Goal: Information Seeking & Learning: Check status

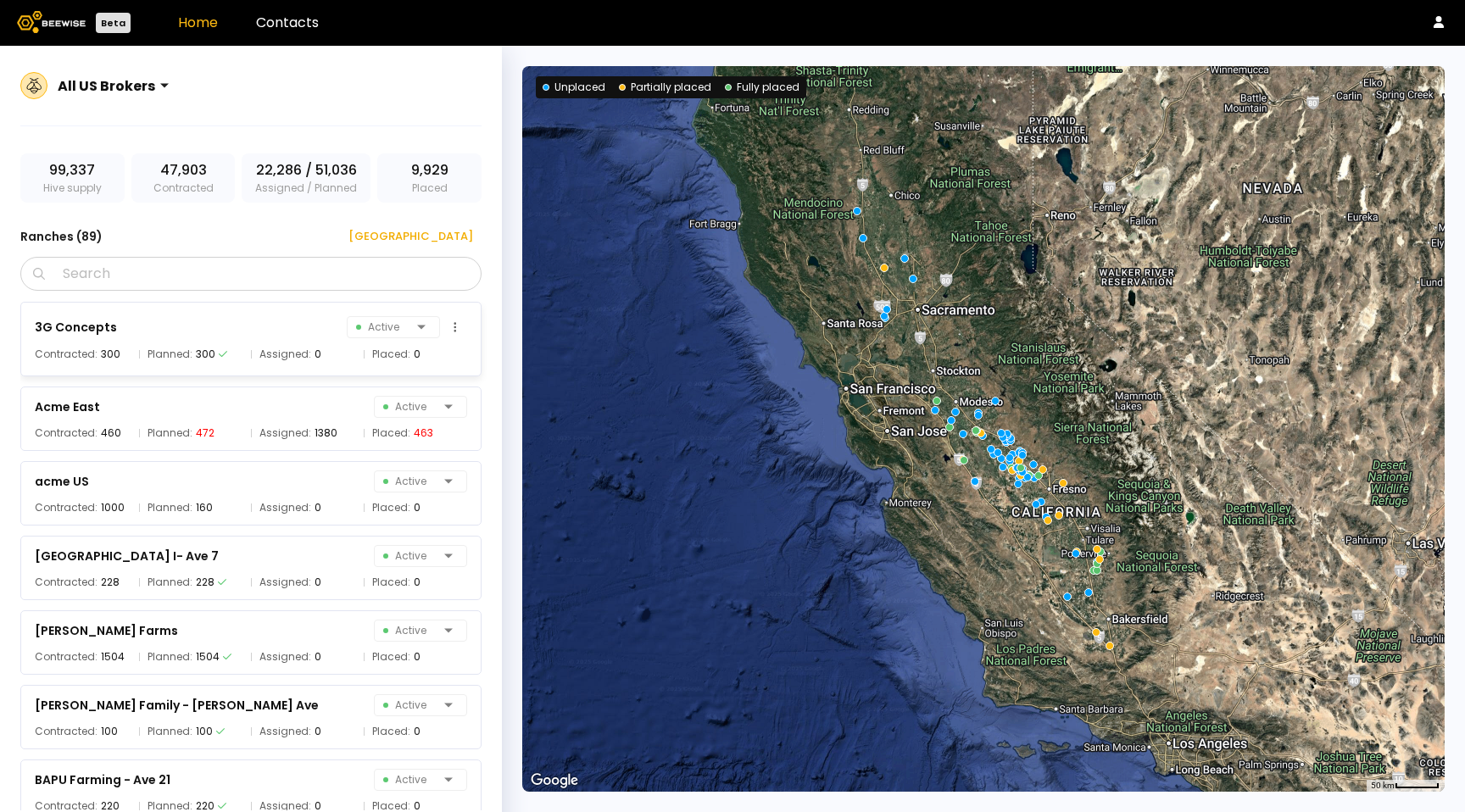
click at [234, 350] on div "Planned: 300" at bounding box center [191, 354] width 104 height 17
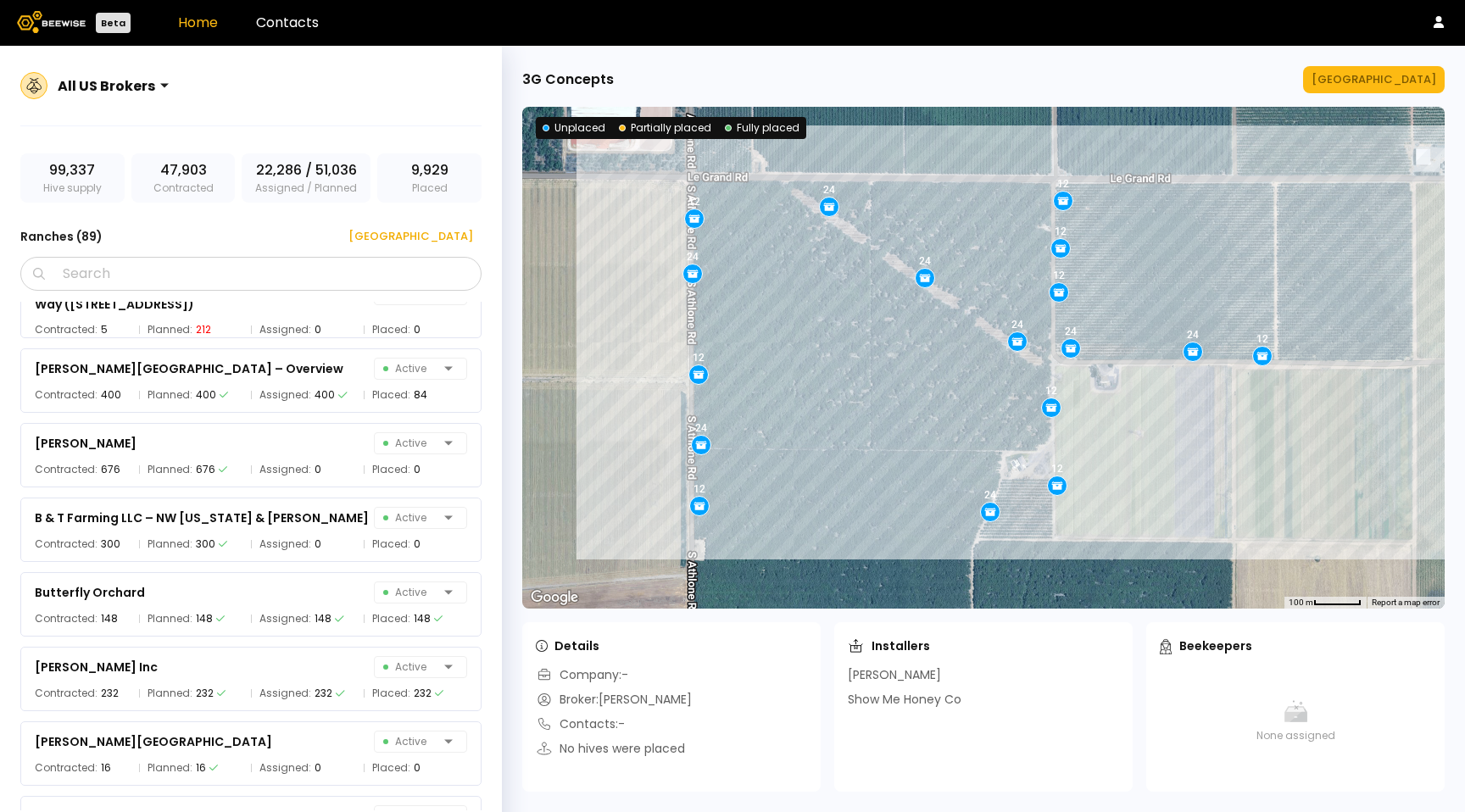
scroll to position [725, 0]
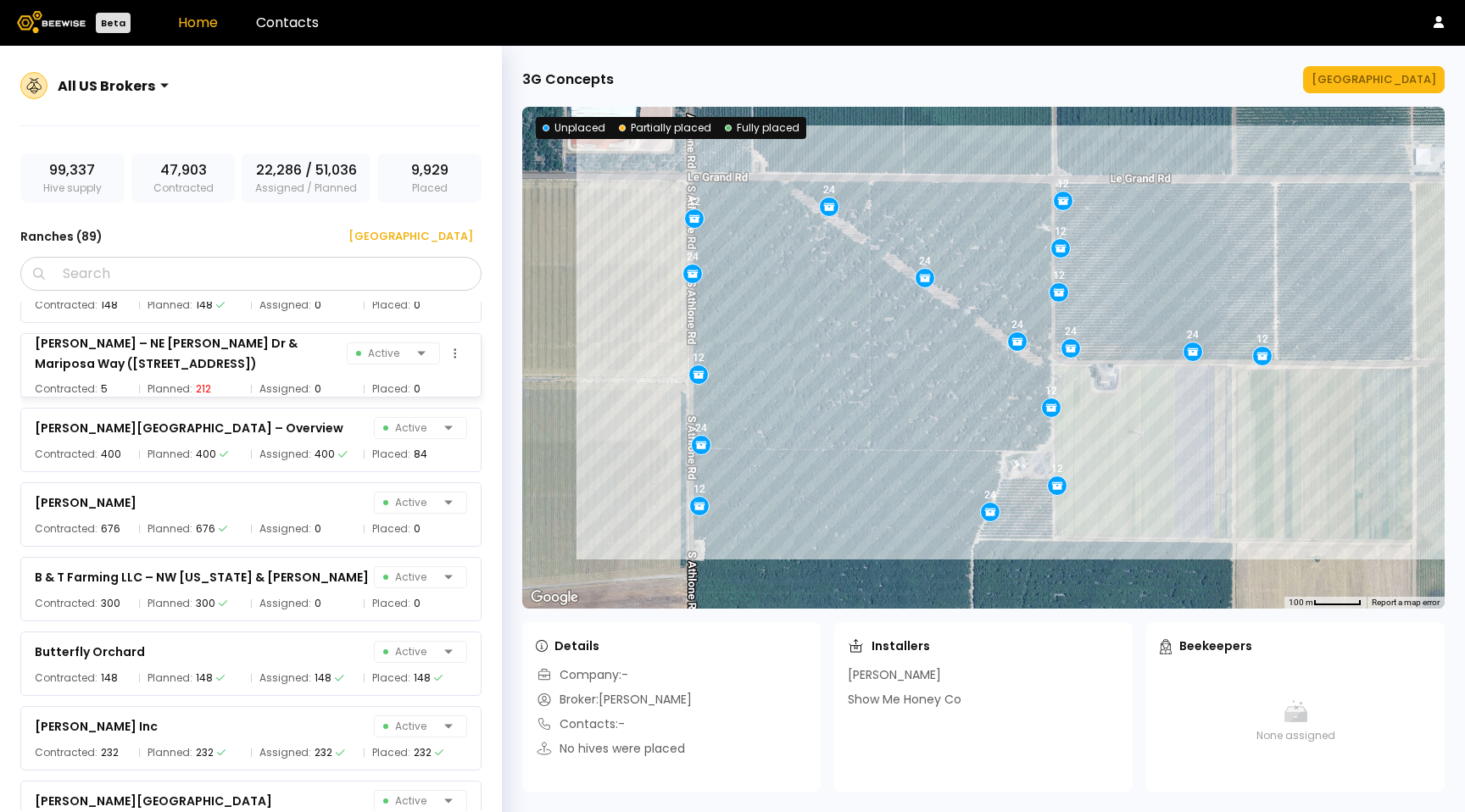
click at [308, 387] on div "Assigned: 0" at bounding box center [303, 389] width 104 height 17
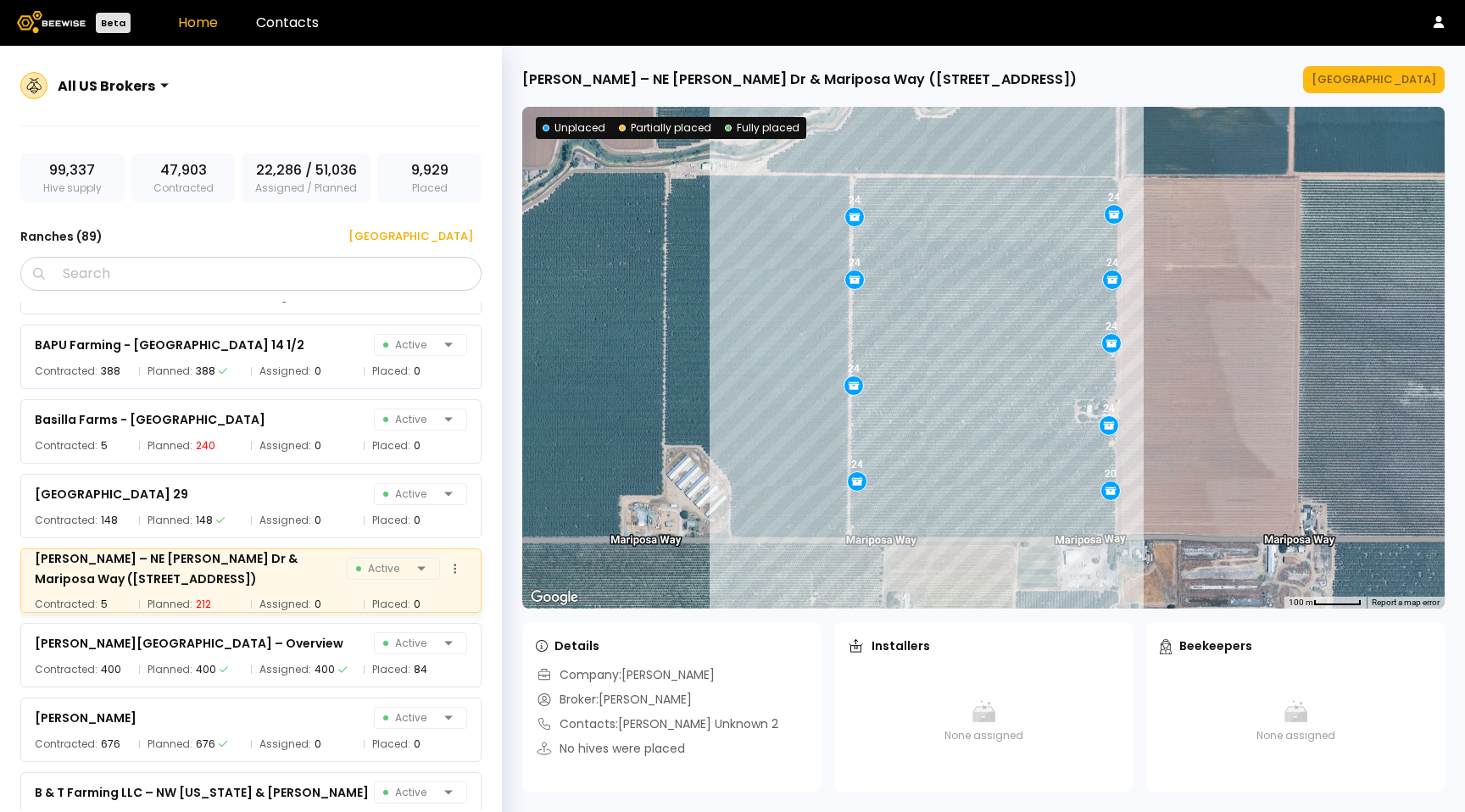
scroll to position [464, 0]
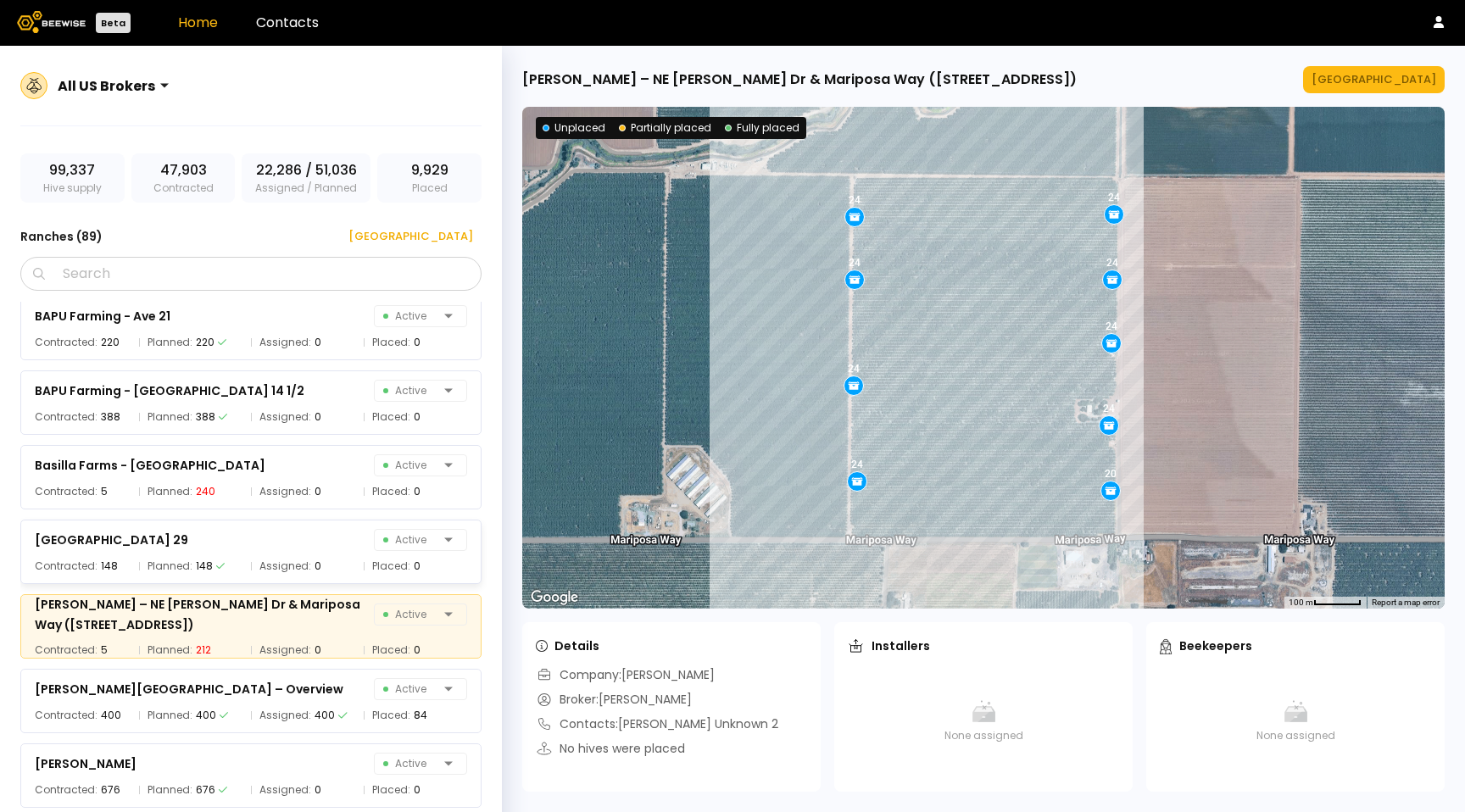
click at [309, 514] on div "[GEOGRAPHIC_DATA] 29 Active Contracted: 148 Planned: 148 Assigned: 0 Placed: 0" at bounding box center [259, 546] width 478 height 75
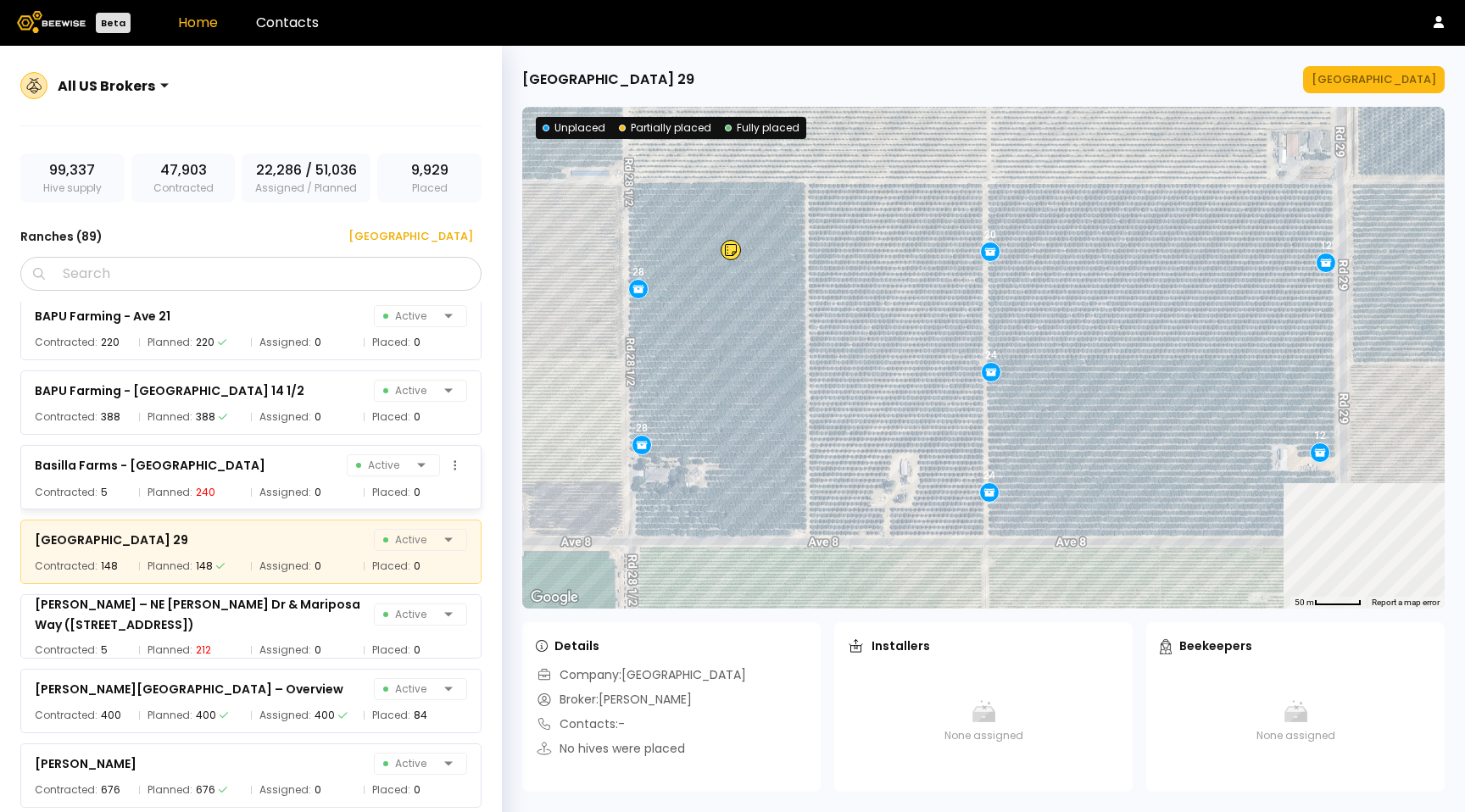
click at [299, 475] on div "Basilla Farms - [PERSON_NAME] Active" at bounding box center [250, 465] width 432 height 24
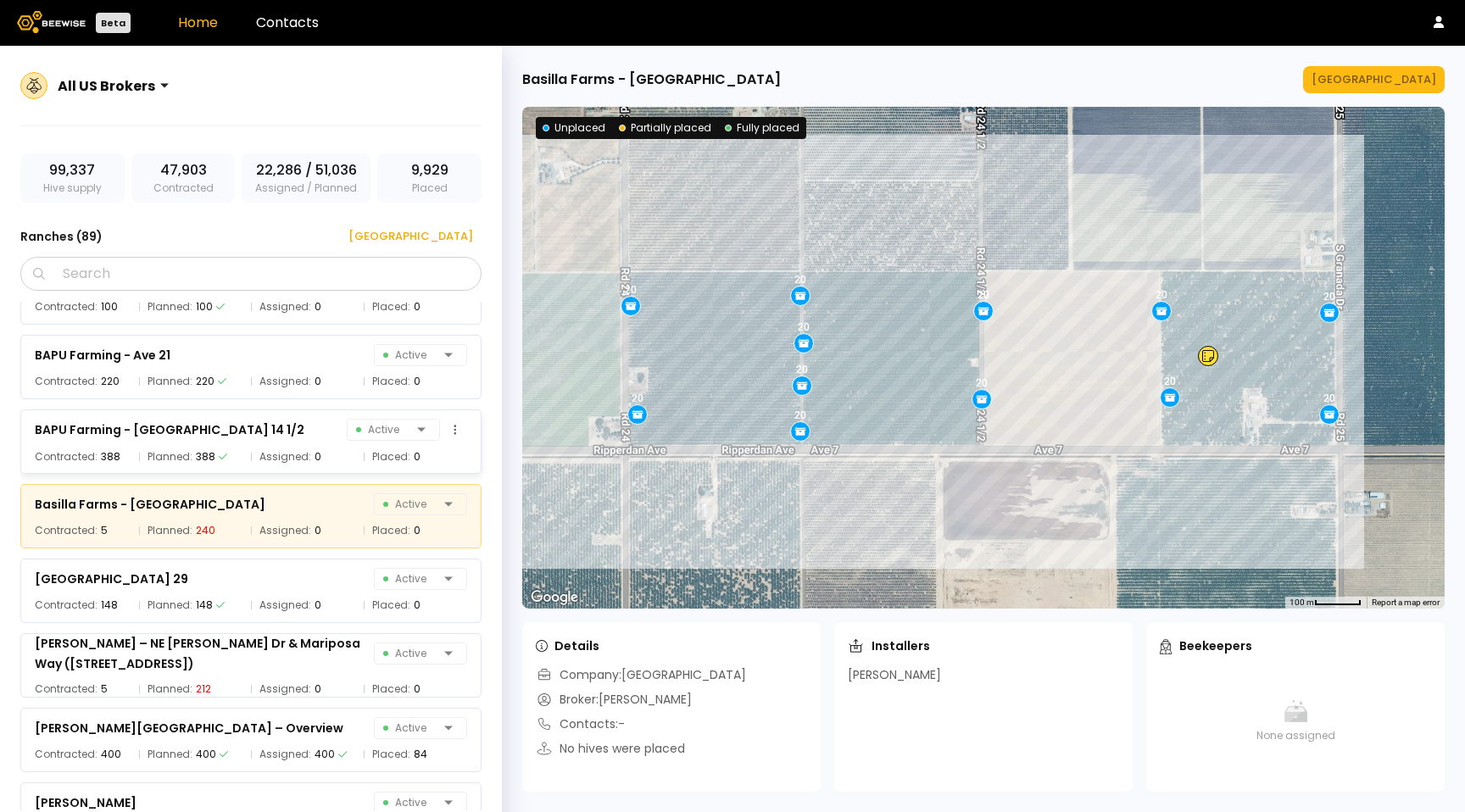
click at [296, 453] on span "Assigned:" at bounding box center [285, 457] width 52 height 17
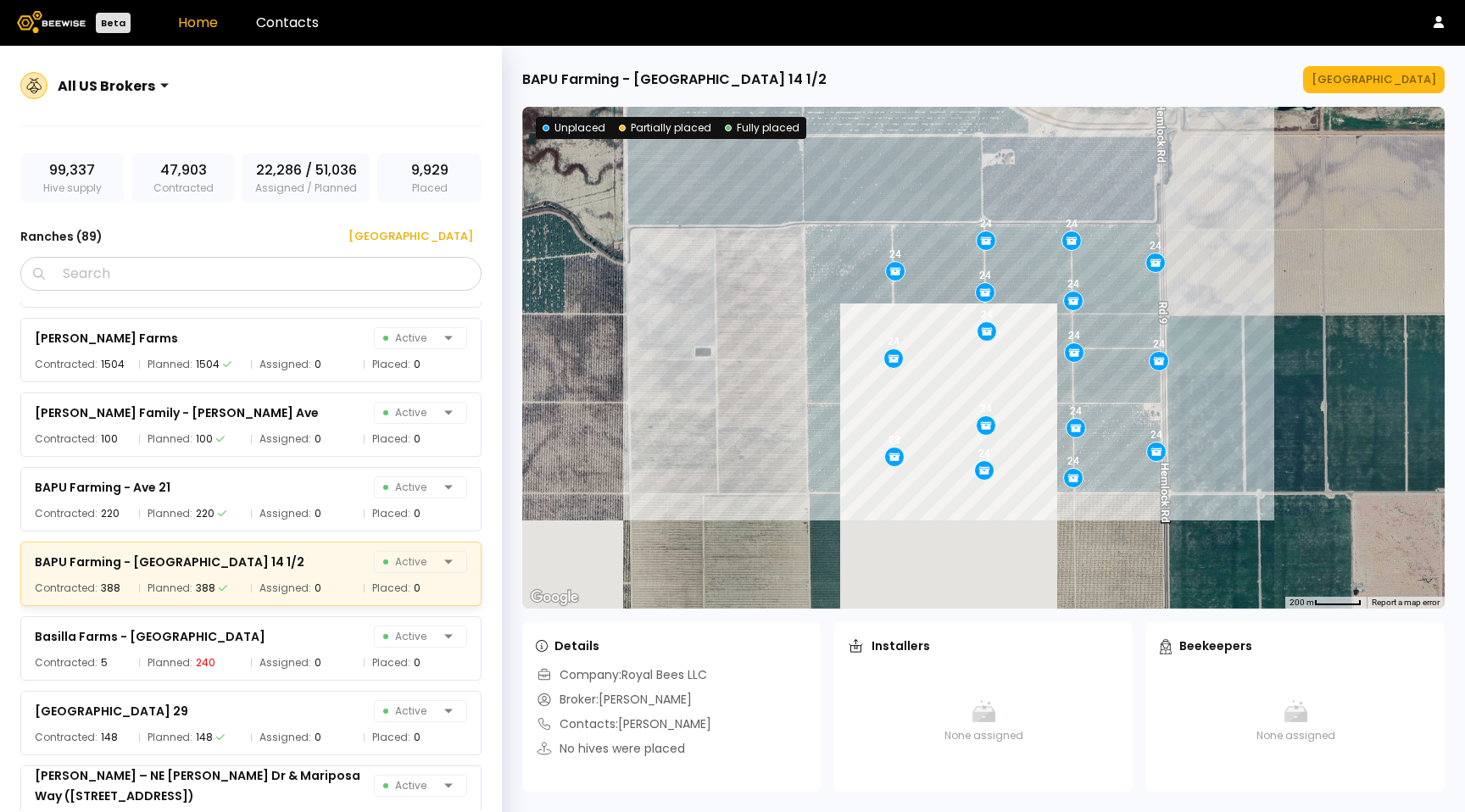
click at [296, 453] on div "Acme East Active Contracted: 460 Planned: 472 Assigned: [GEOGRAPHIC_DATA]: 463 …" at bounding box center [259, 556] width 478 height 508
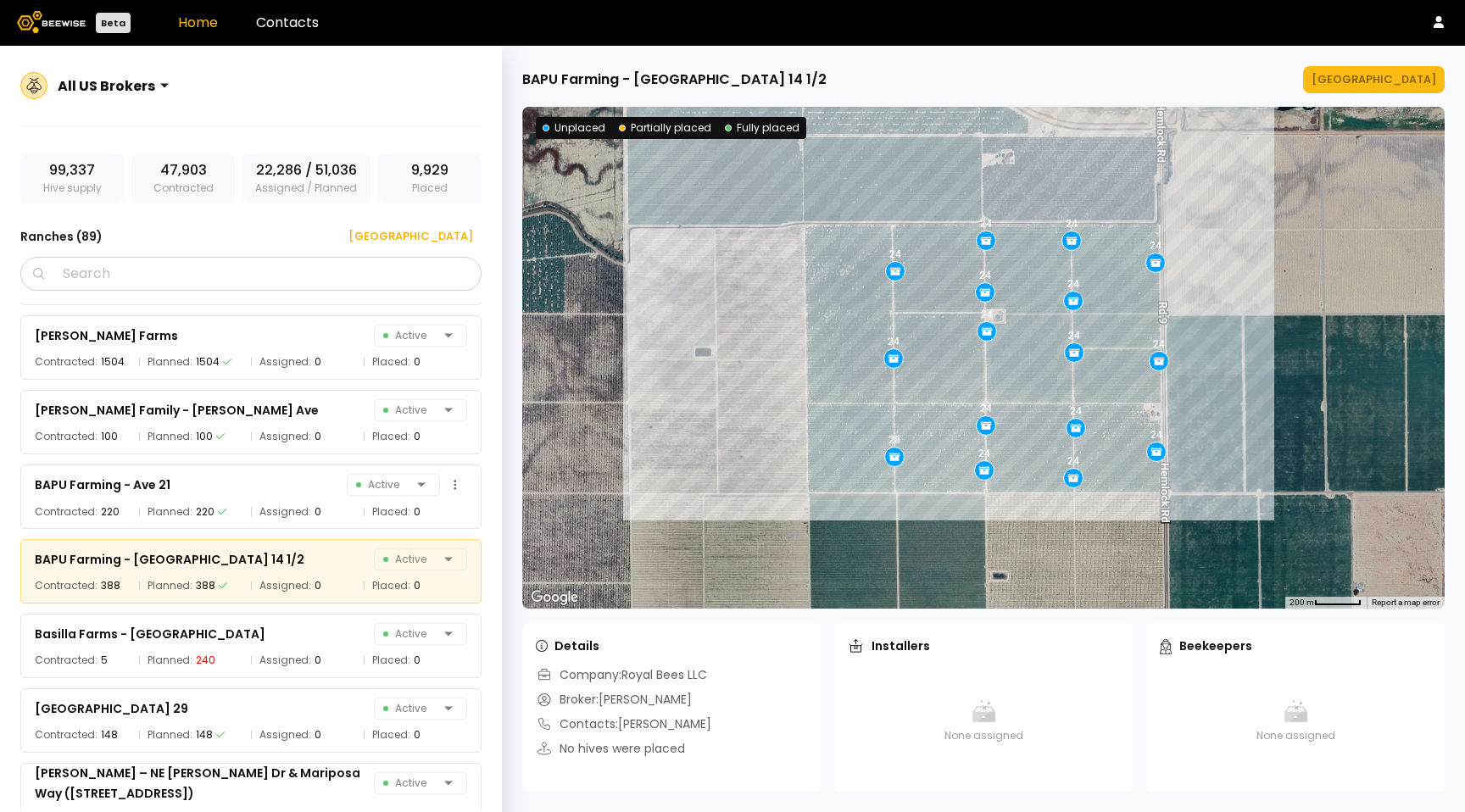
drag, startPoint x: 290, startPoint y: 436, endPoint x: 280, endPoint y: 479, distance: 44.1
click at [290, 436] on div "acme US Active Contracted: 1000 Planned: 160 Assigned: 0 Placed: [GEOGRAPHIC_DA…" at bounding box center [259, 556] width 478 height 508
click at [282, 493] on div "BAPU Farming - Ave 21 Active" at bounding box center [250, 485] width 432 height 24
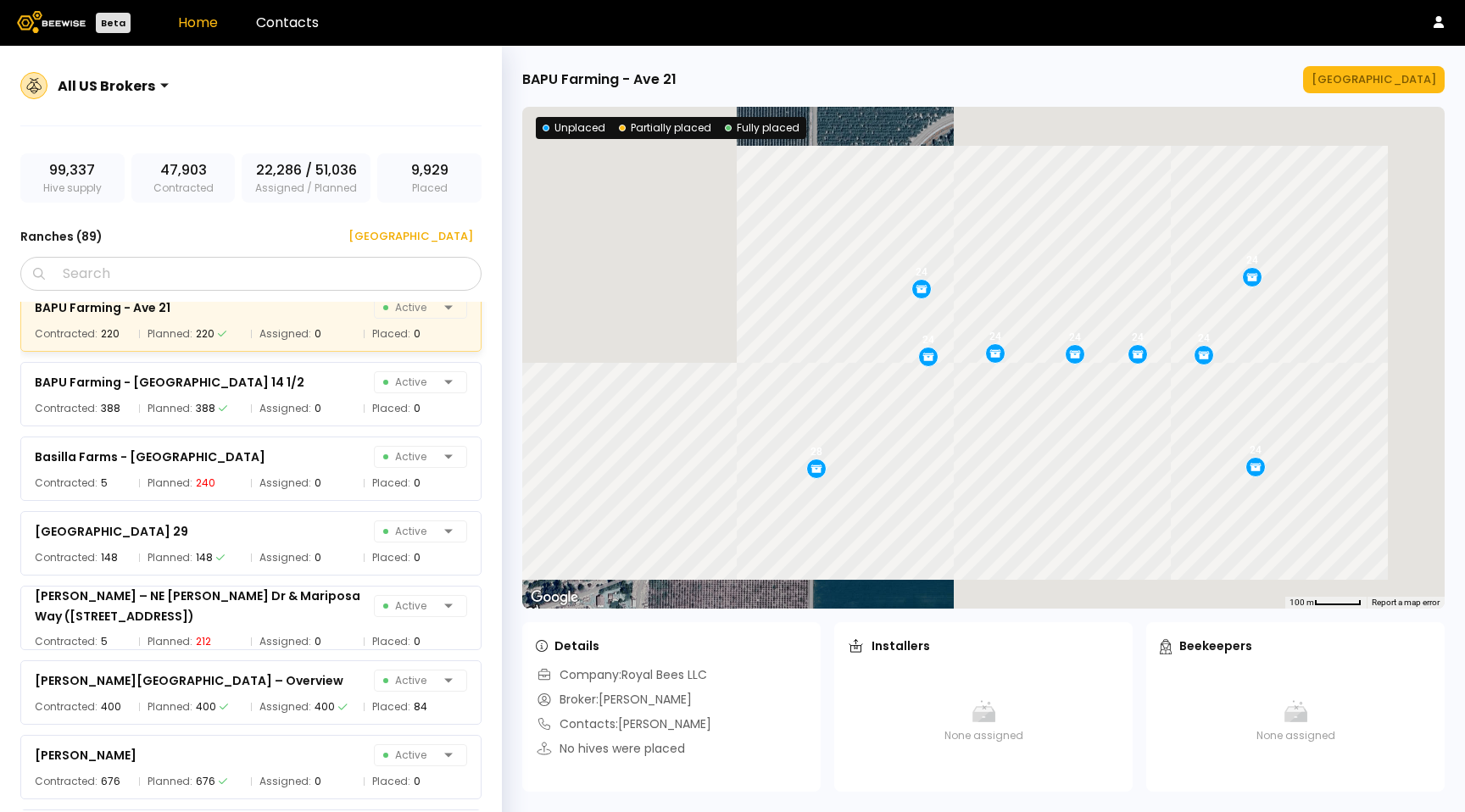
scroll to position [539, 0]
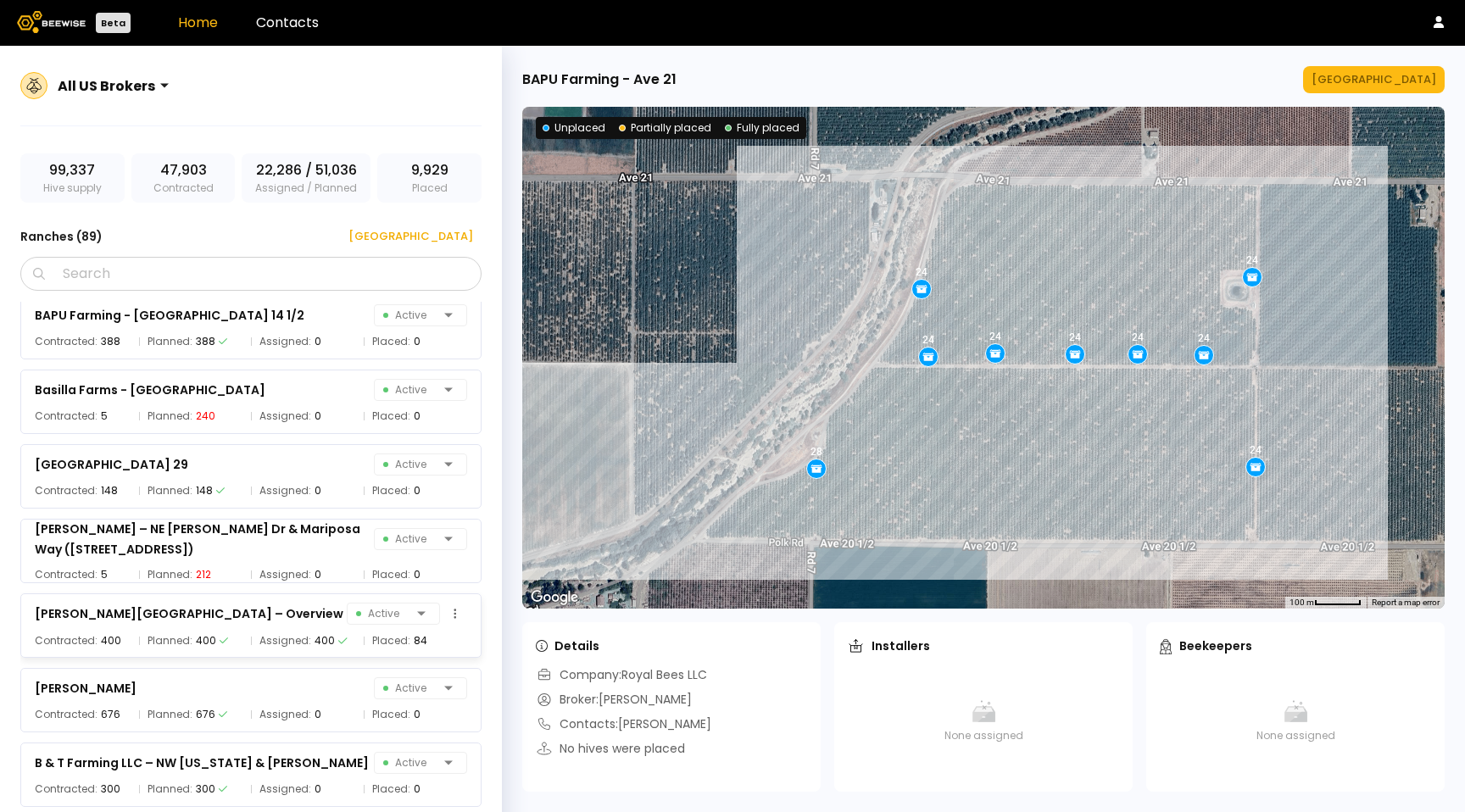
click at [266, 645] on span "Assigned:" at bounding box center [285, 640] width 52 height 17
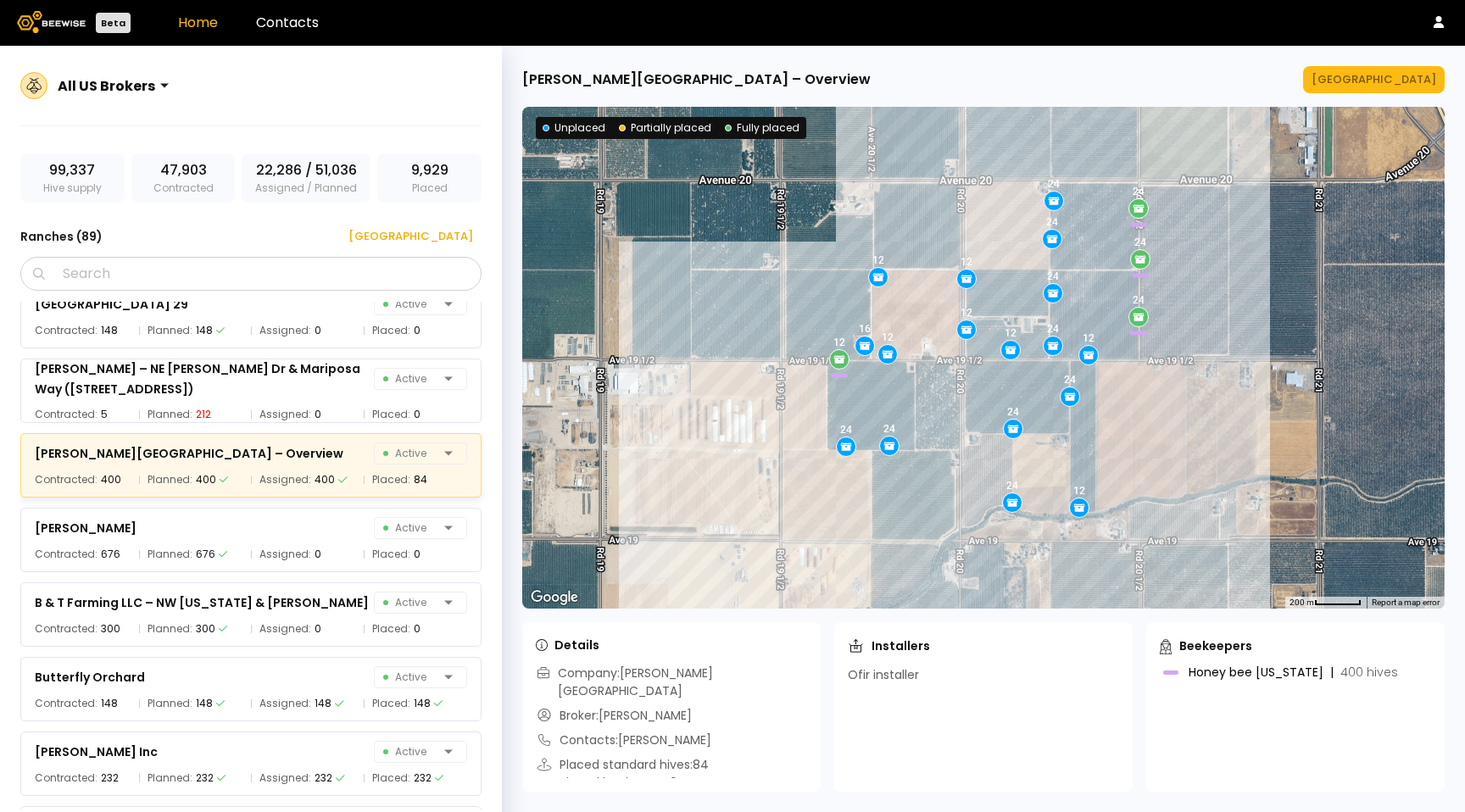
scroll to position [810, 0]
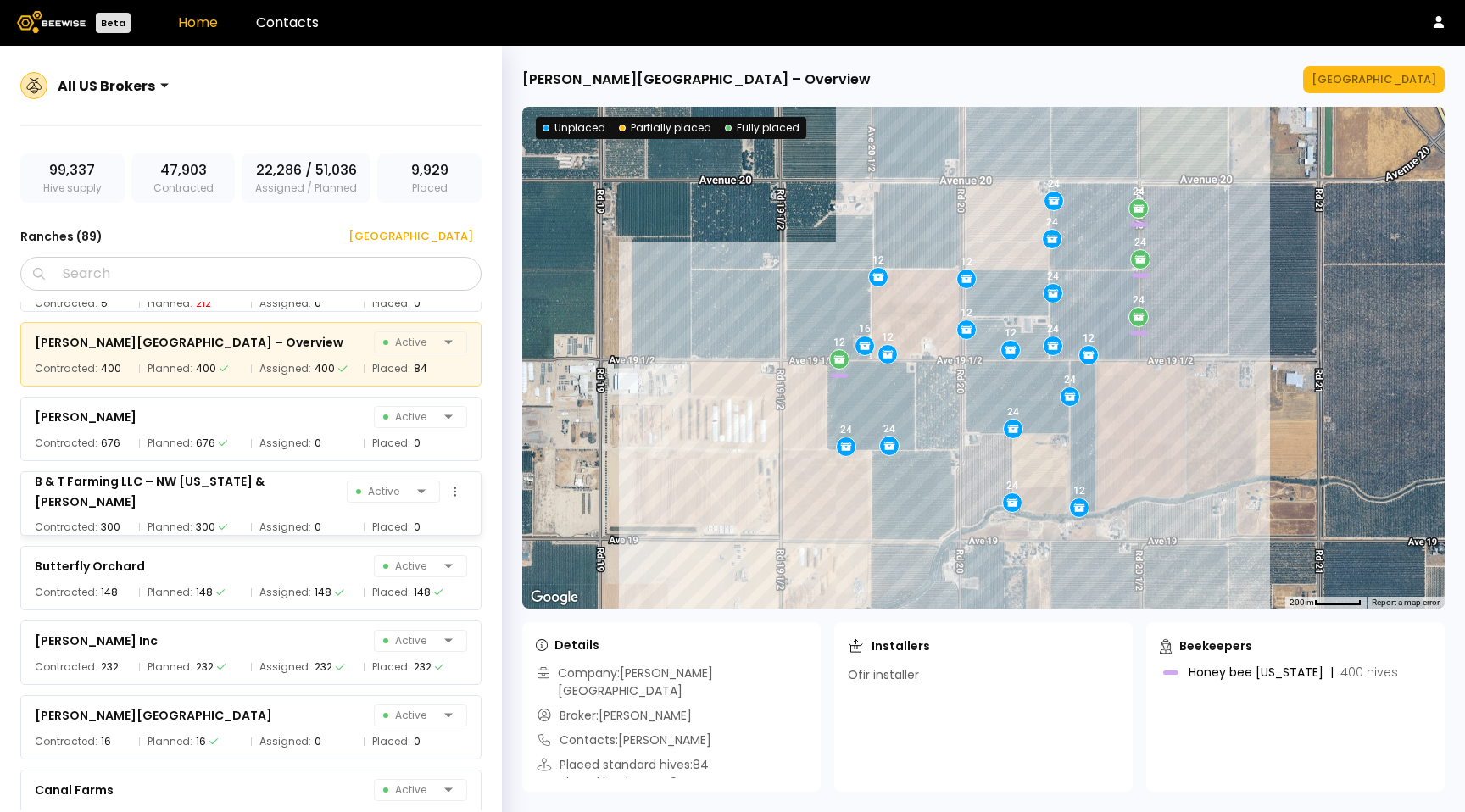
click at [289, 493] on div "B & T Farming LLC – NW [US_STATE] & [PERSON_NAME]" at bounding box center [190, 492] width 312 height 40
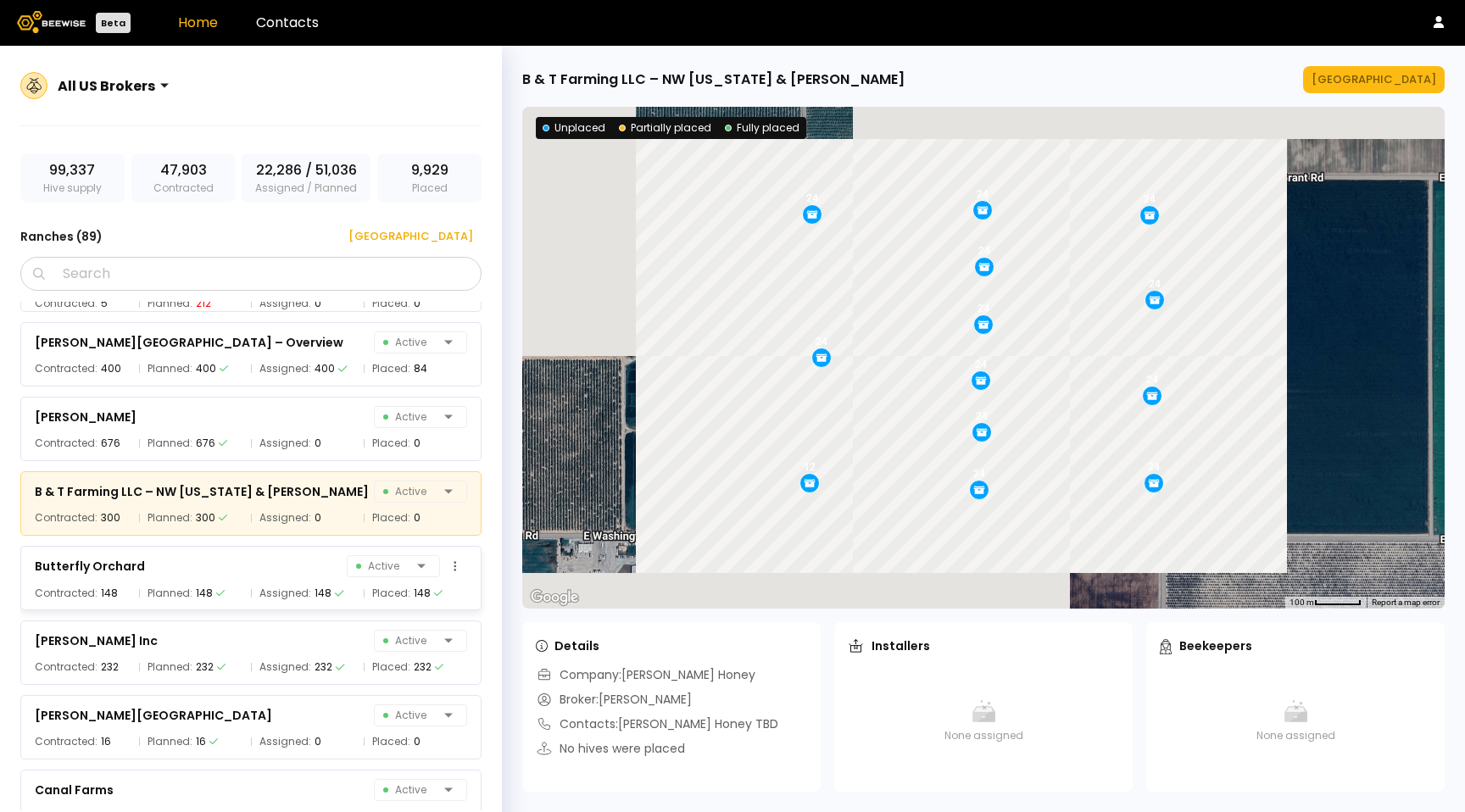
click at [289, 582] on div "Butterfly Orchard Active Contracted: 148 Planned: 148 Assigned: 148 Placed: 148" at bounding box center [251, 577] width 461 height 64
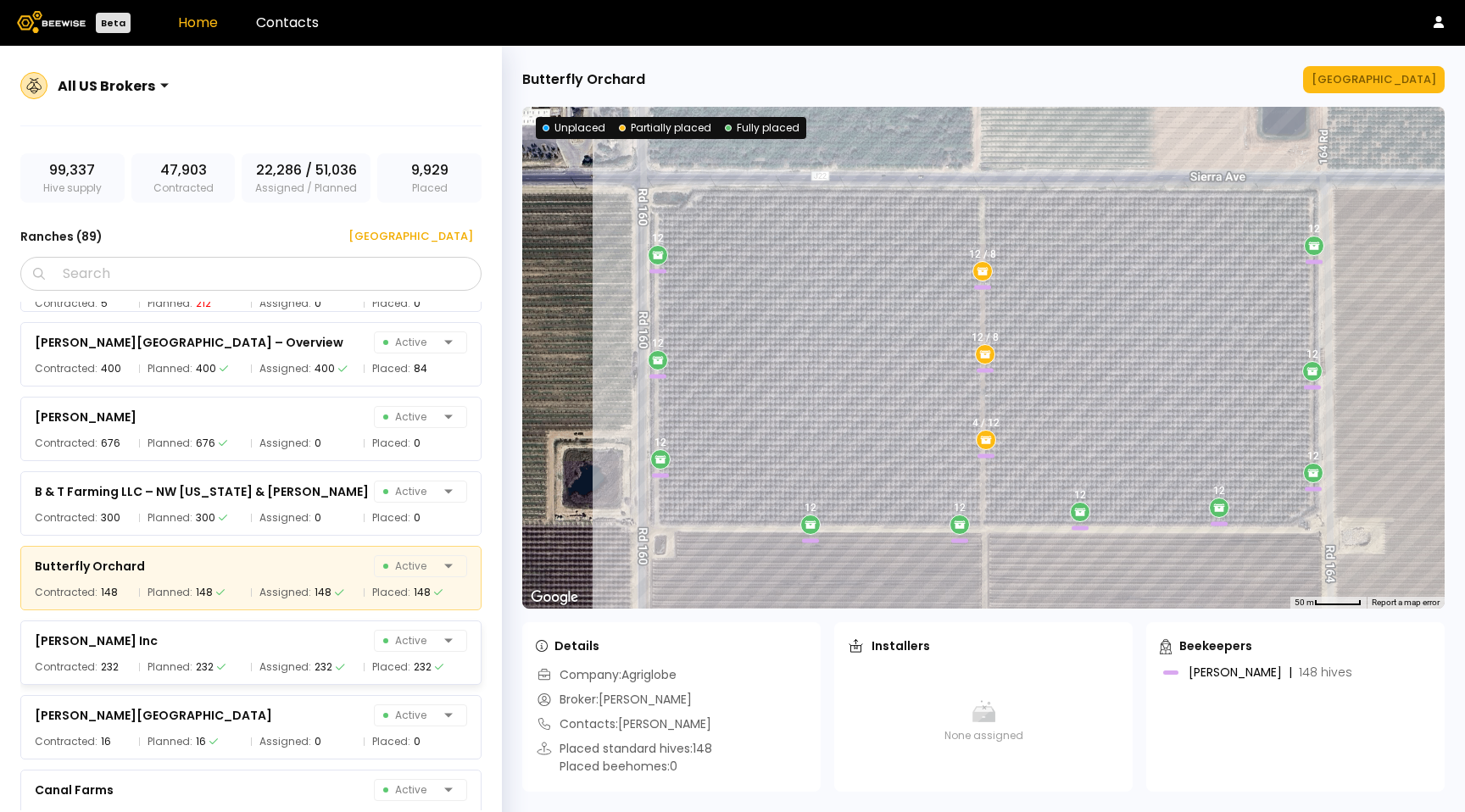
scroll to position [877, 0]
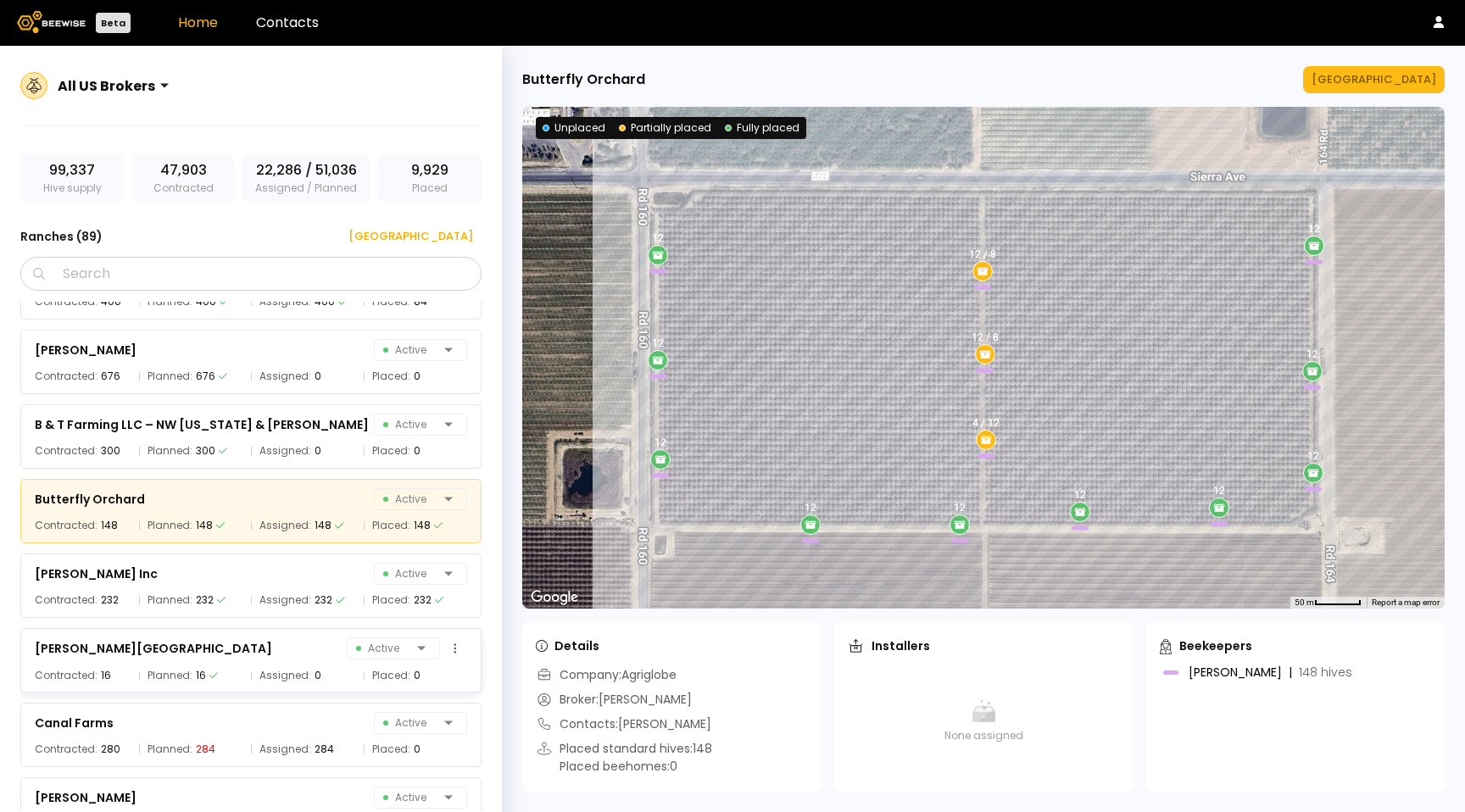
click at [310, 664] on div "[PERSON_NAME] Farm Active Contracted: 16 Planned: 16 Assigned: 0 Placed: 0" at bounding box center [251, 660] width 461 height 64
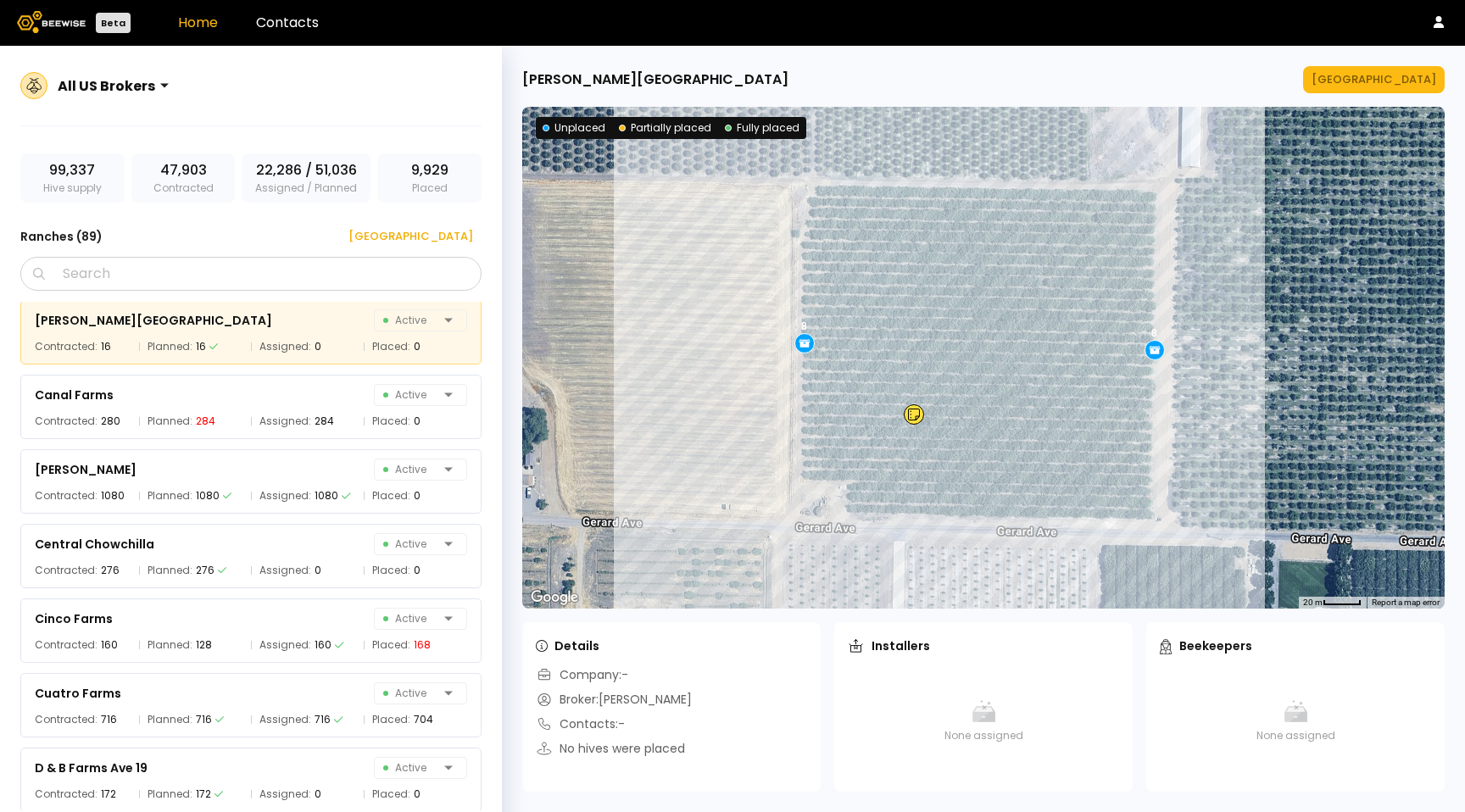
scroll to position [1303, 0]
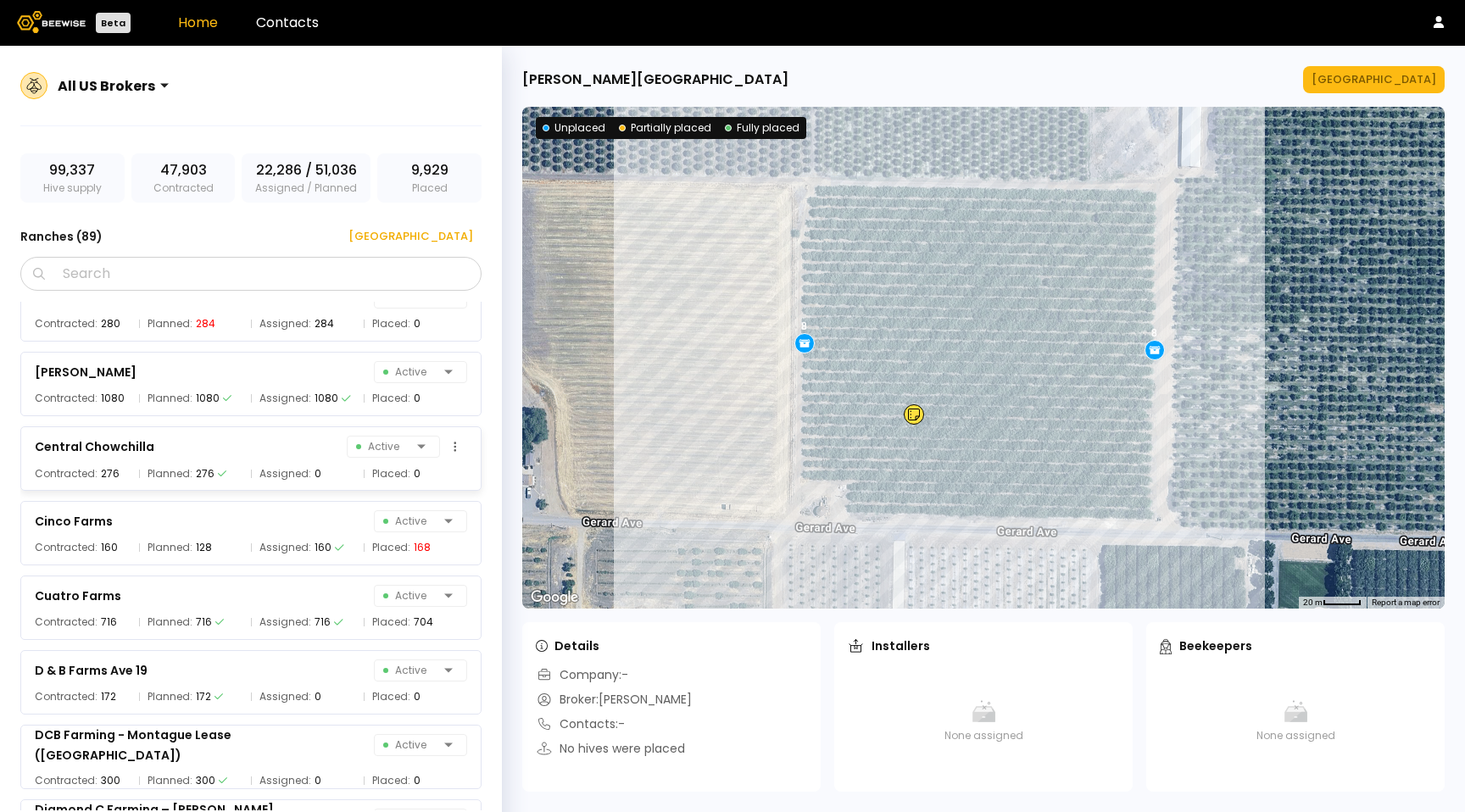
click at [288, 456] on div "Central Chowchilla Active" at bounding box center [250, 446] width 432 height 24
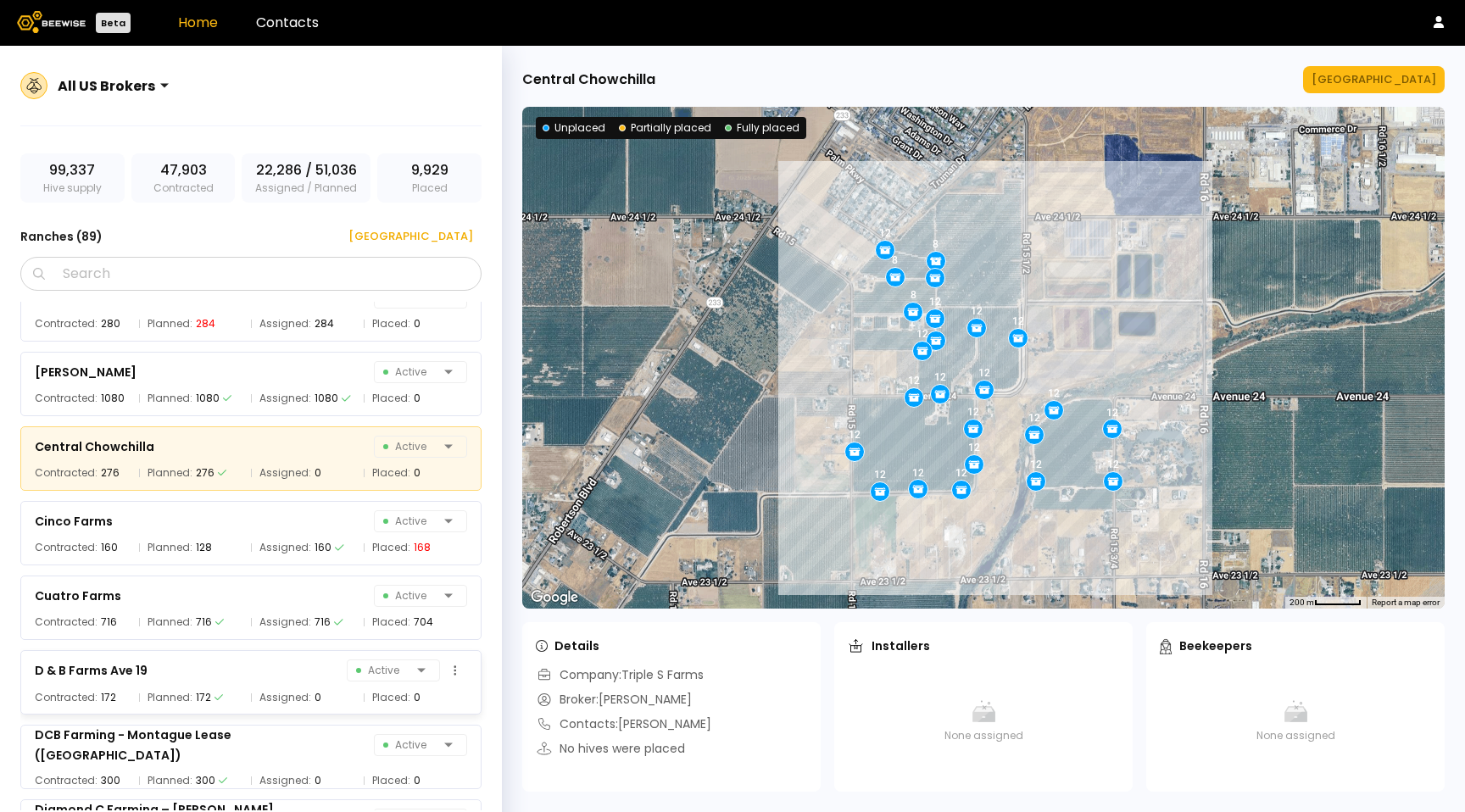
click at [295, 681] on div "D & B Farms Ave 19 Active" at bounding box center [250, 670] width 432 height 24
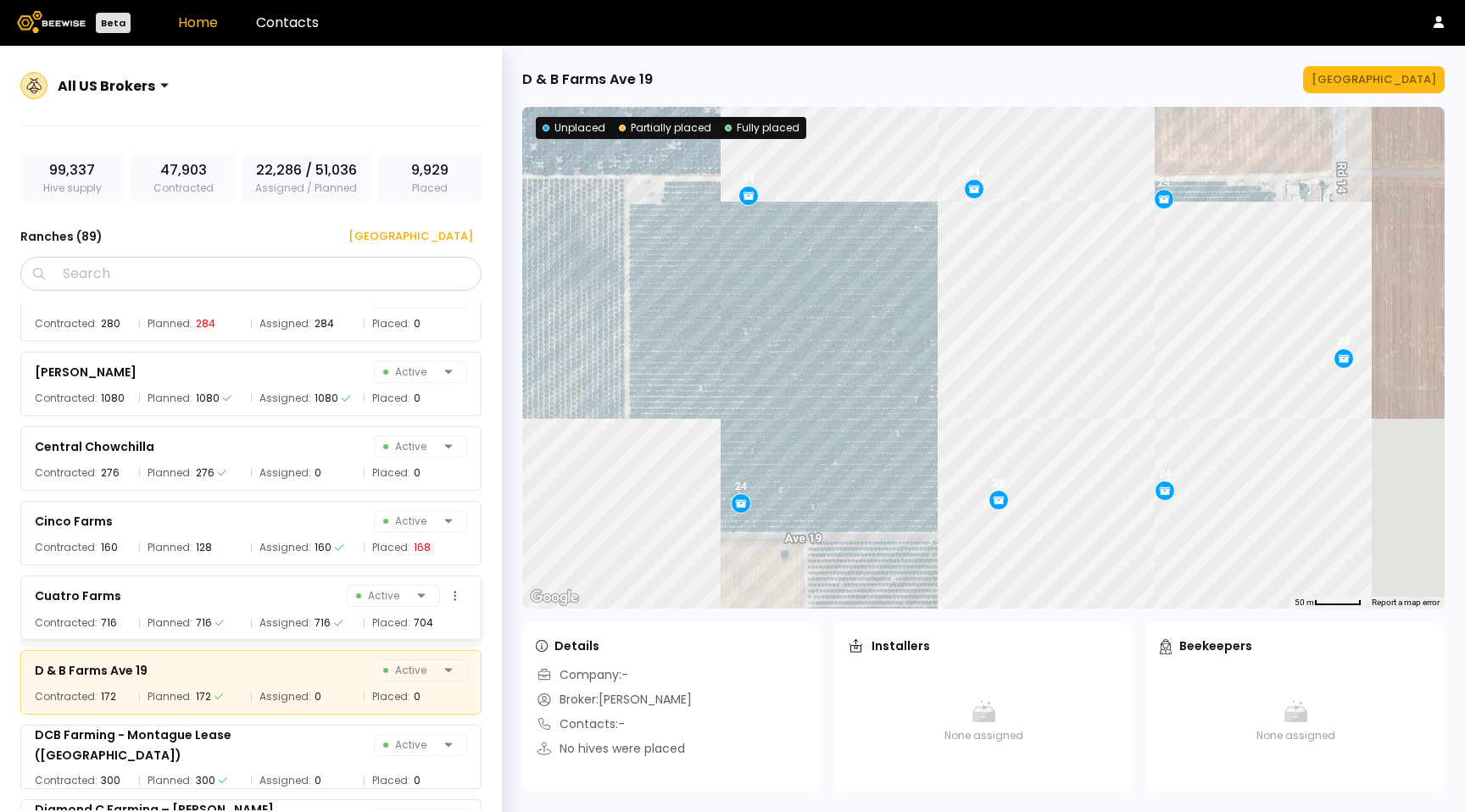
click at [289, 620] on span "Assigned:" at bounding box center [285, 622] width 52 height 17
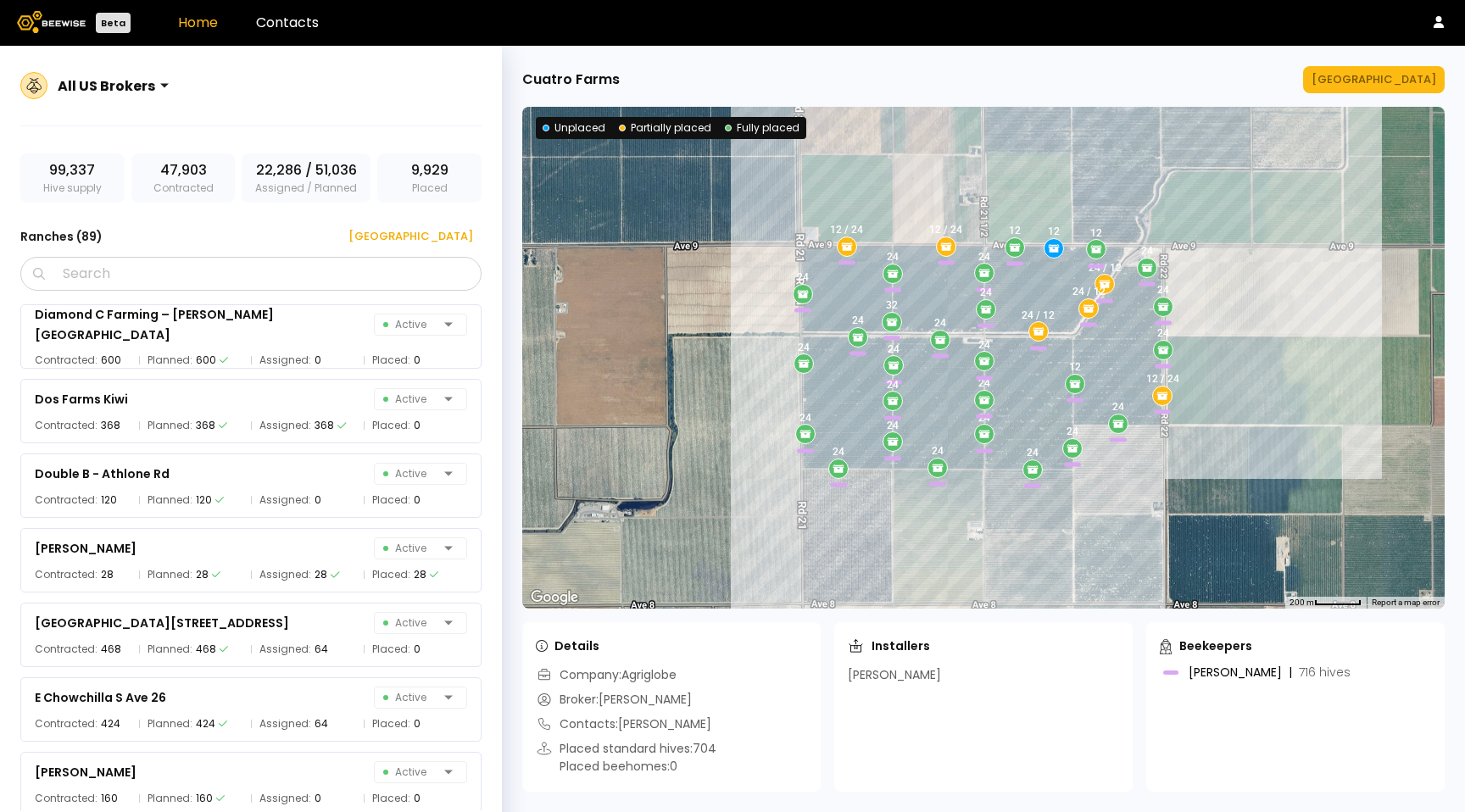
scroll to position [1816, 0]
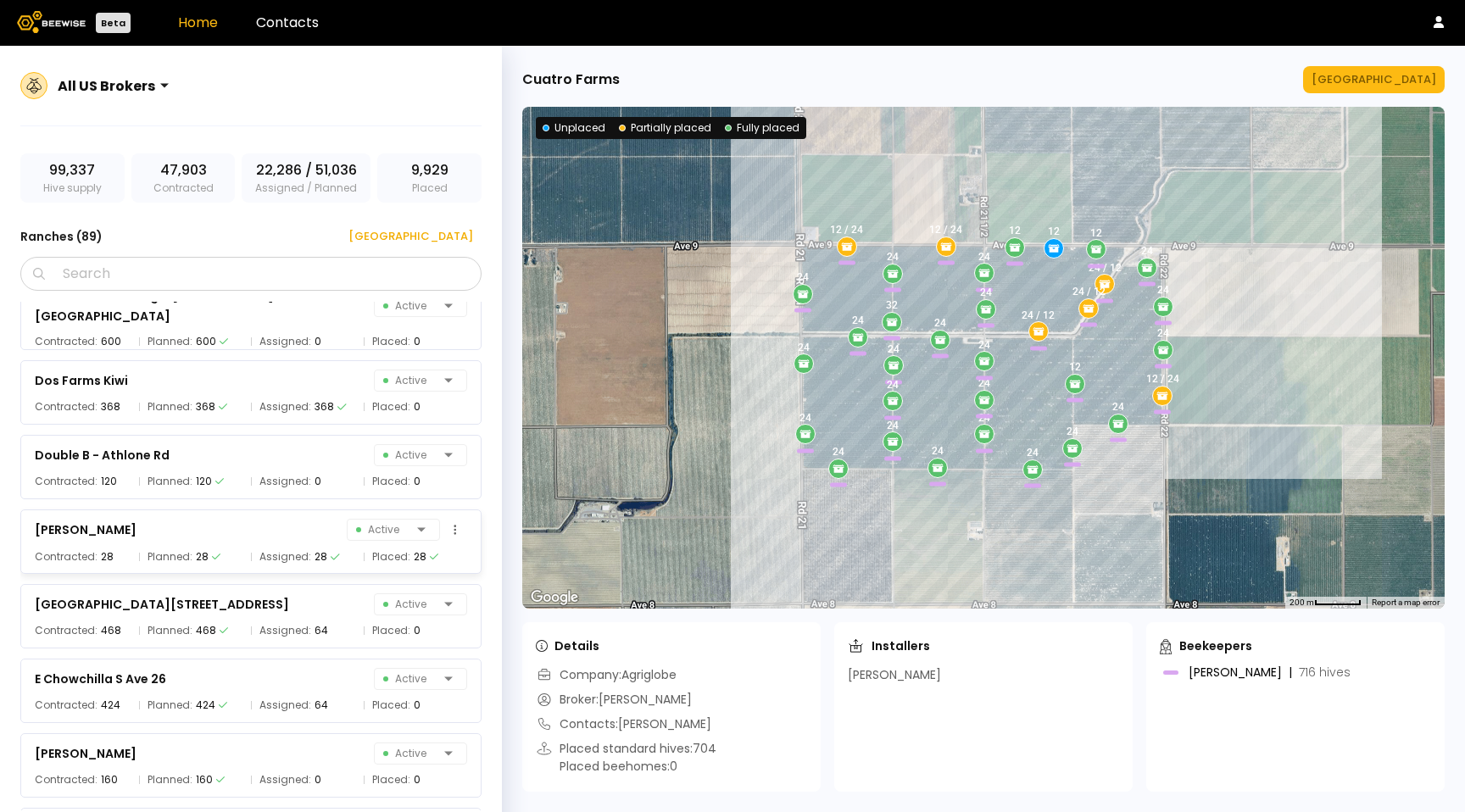
click at [307, 546] on div "[PERSON_NAME] Active Contracted: 28 Planned: 28 Assigned: 28 Placed: 28" at bounding box center [251, 541] width 461 height 64
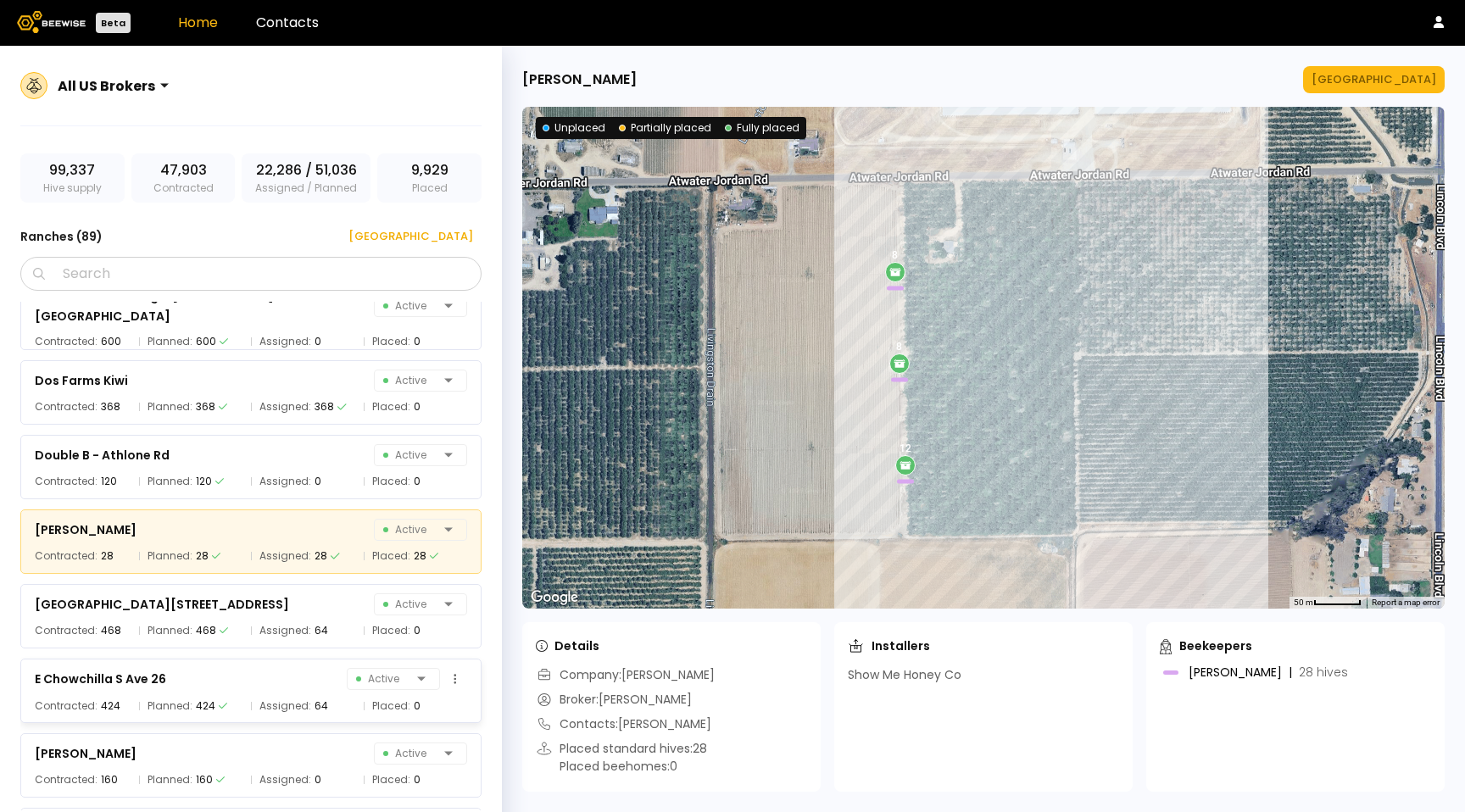
click at [311, 676] on div "E Chowchilla S Ave 26 Active" at bounding box center [250, 678] width 432 height 24
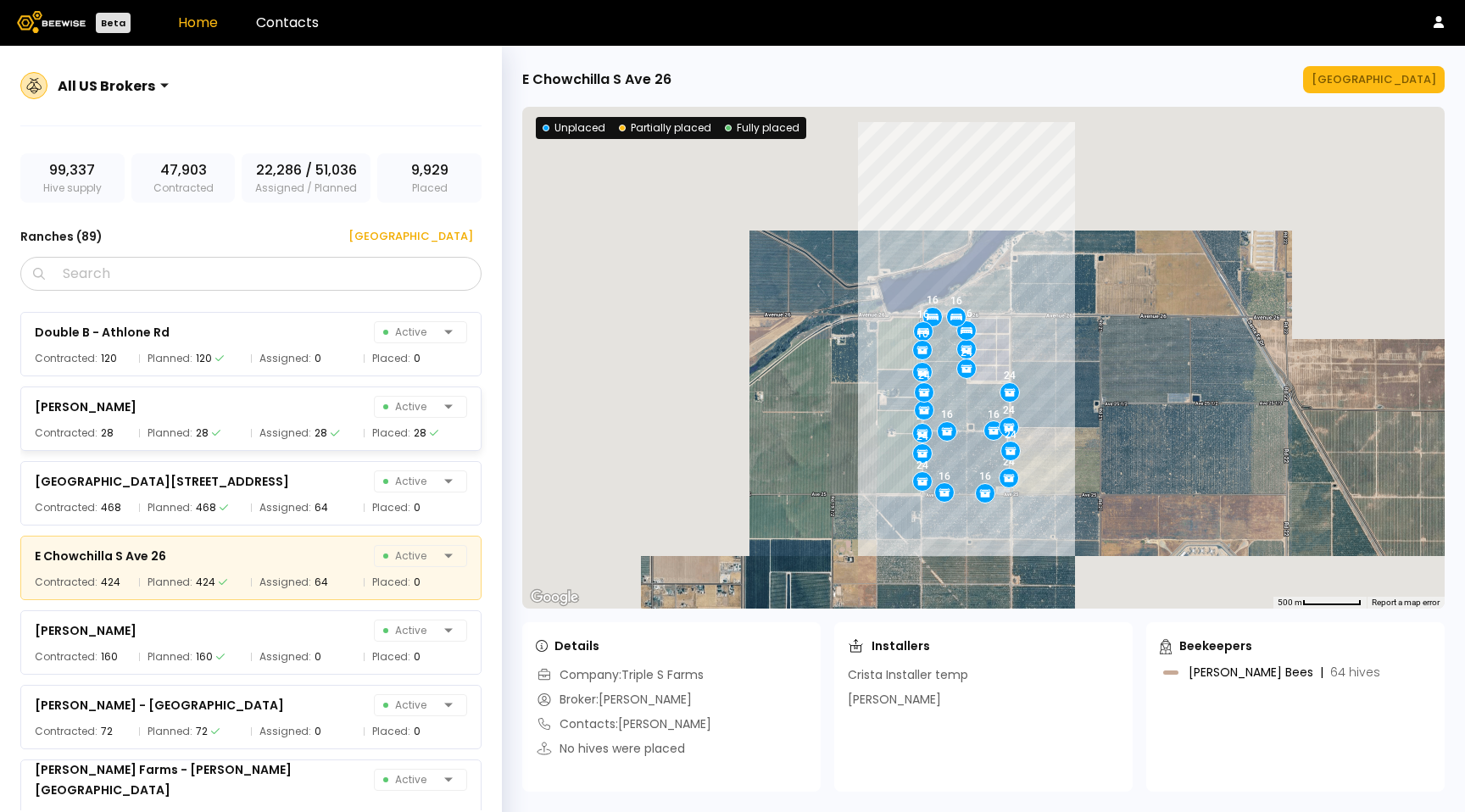
scroll to position [1996, 0]
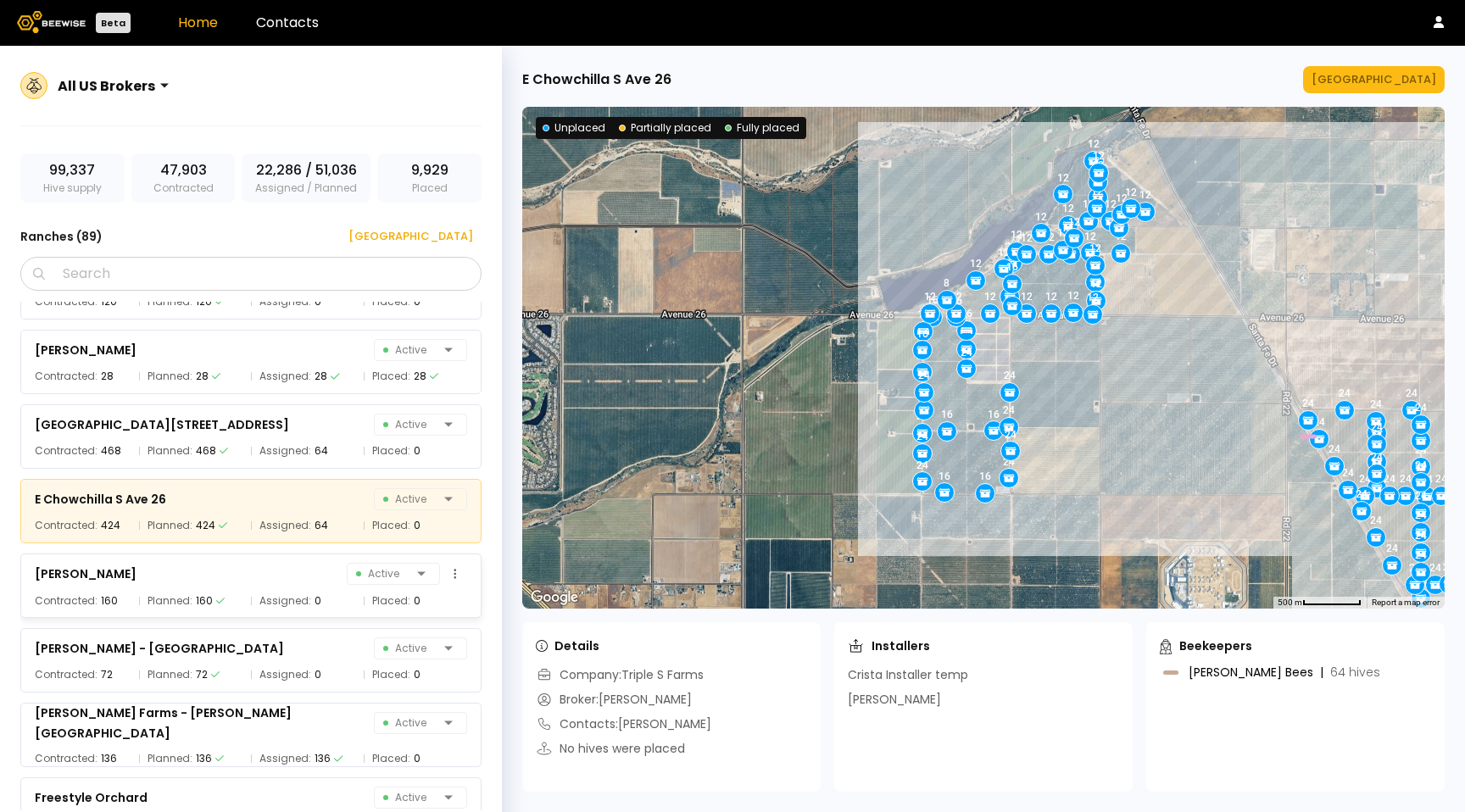
click at [315, 582] on div "[PERSON_NAME] Active" at bounding box center [250, 574] width 432 height 24
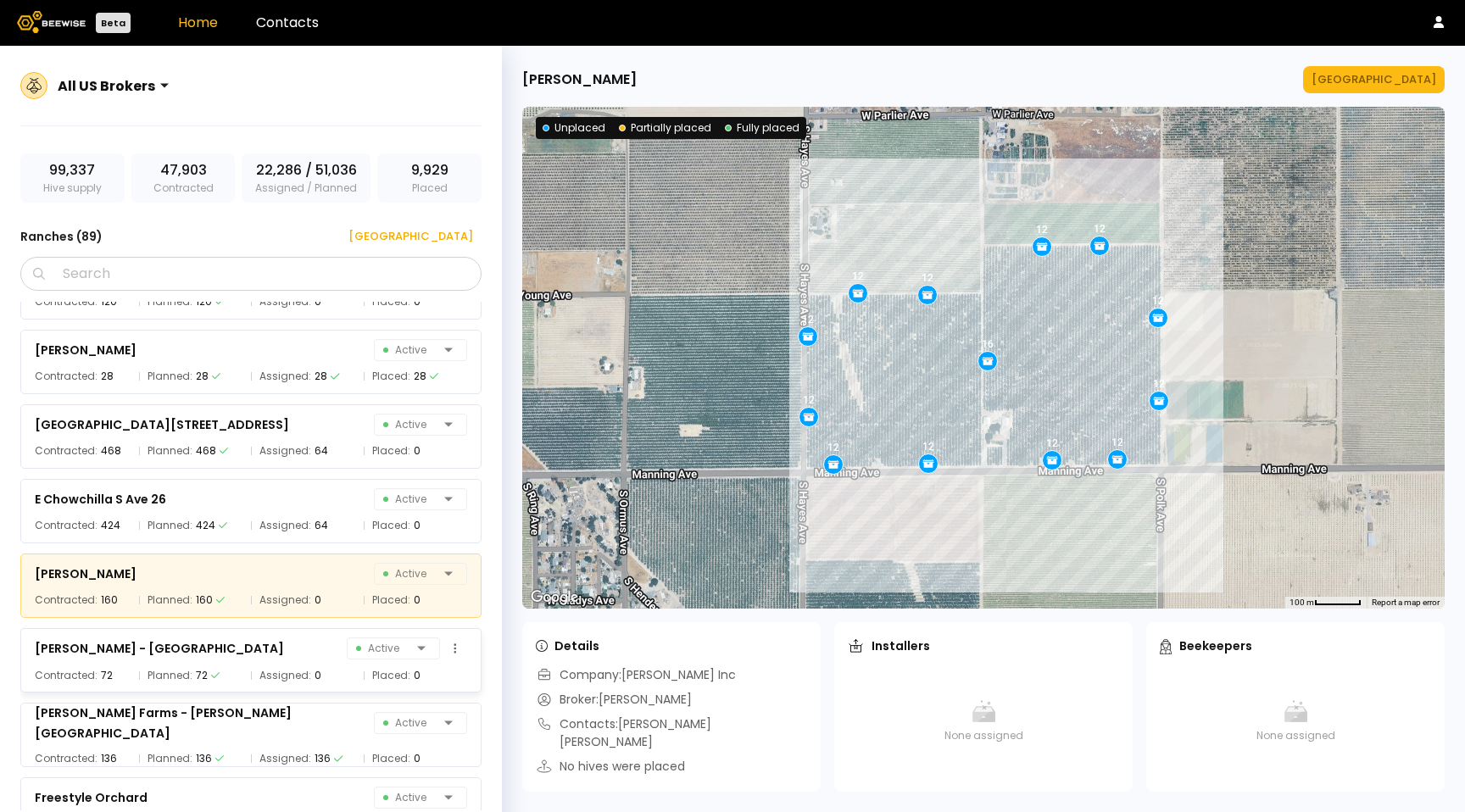
click at [309, 685] on div "[PERSON_NAME] - [GEOGRAPHIC_DATA] 31 Active Contracted: 72 Planned: 72 Assigned…" at bounding box center [251, 660] width 461 height 64
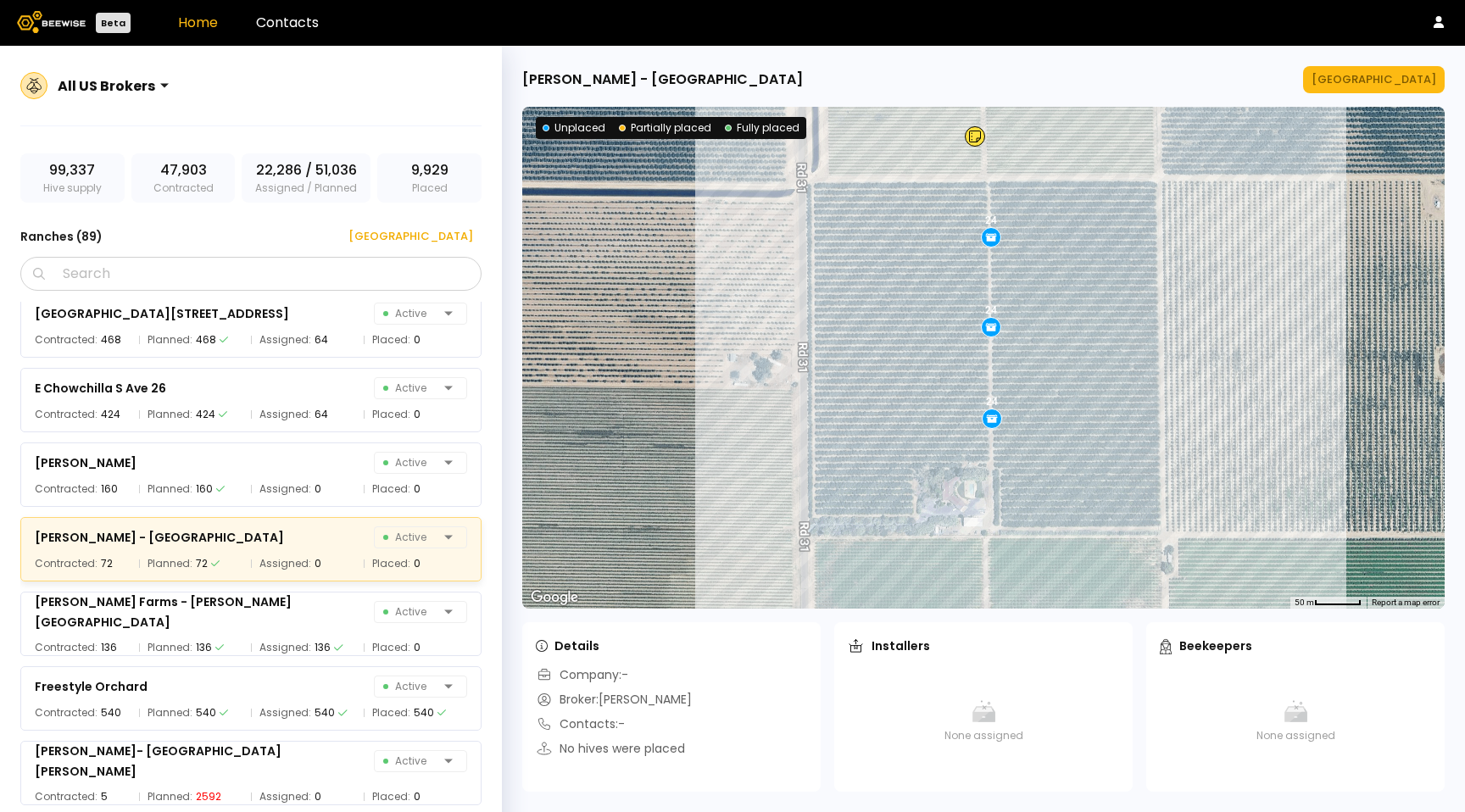
scroll to position [2101, 0]
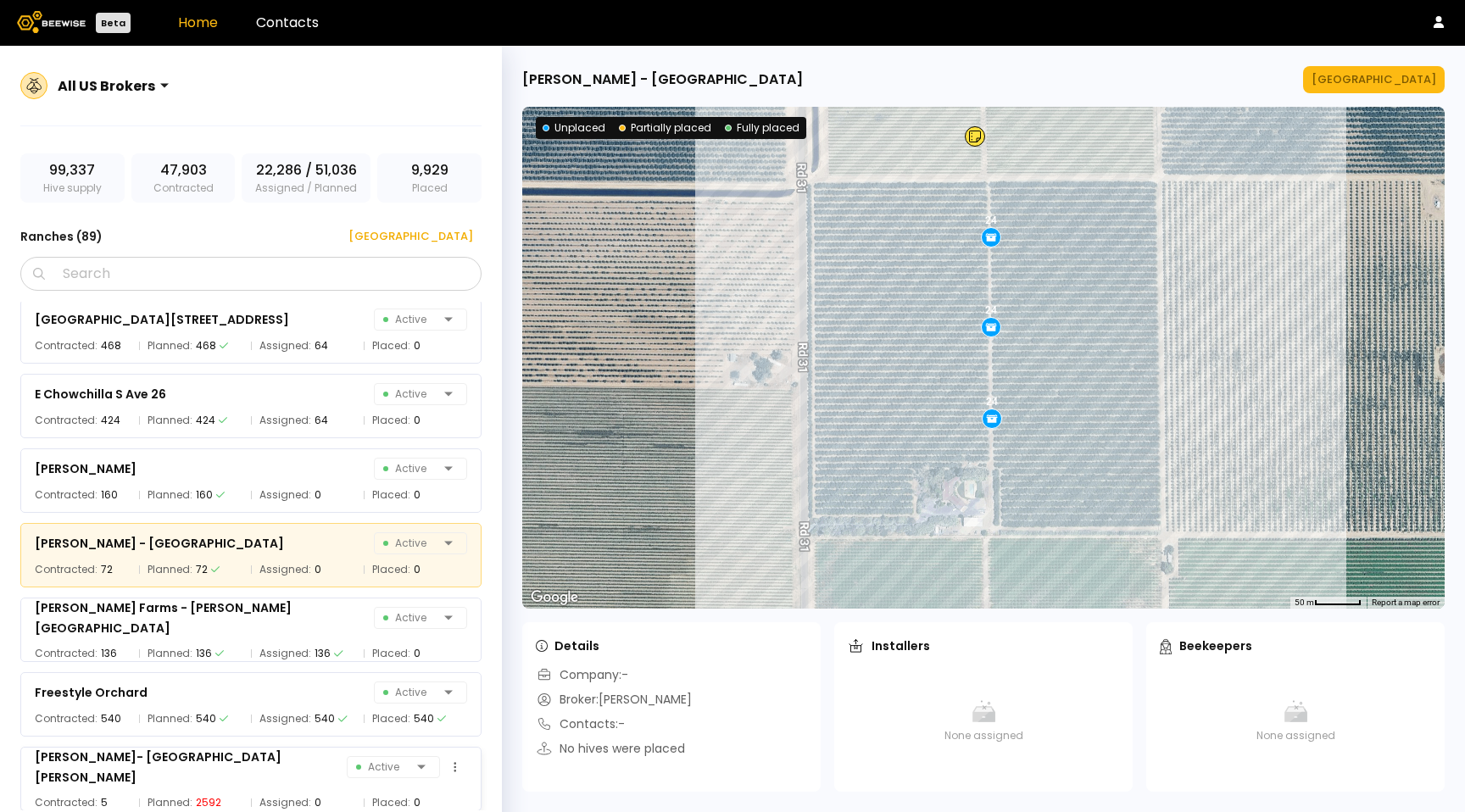
click at [303, 794] on span "Assigned:" at bounding box center [285, 802] width 52 height 17
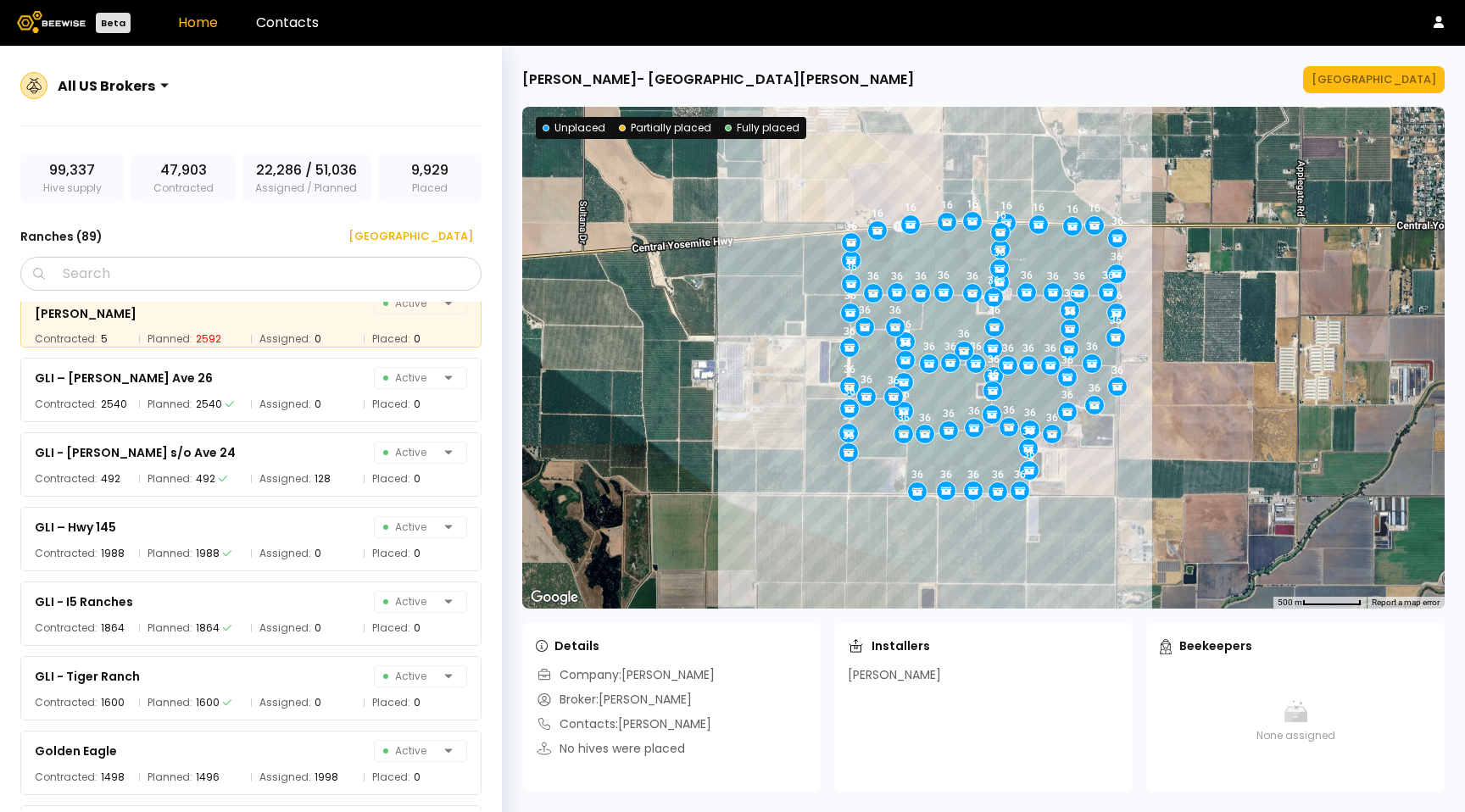
scroll to position [2567, 0]
click at [333, 535] on div "GLI – Hwy 145 Active" at bounding box center [250, 524] width 432 height 24
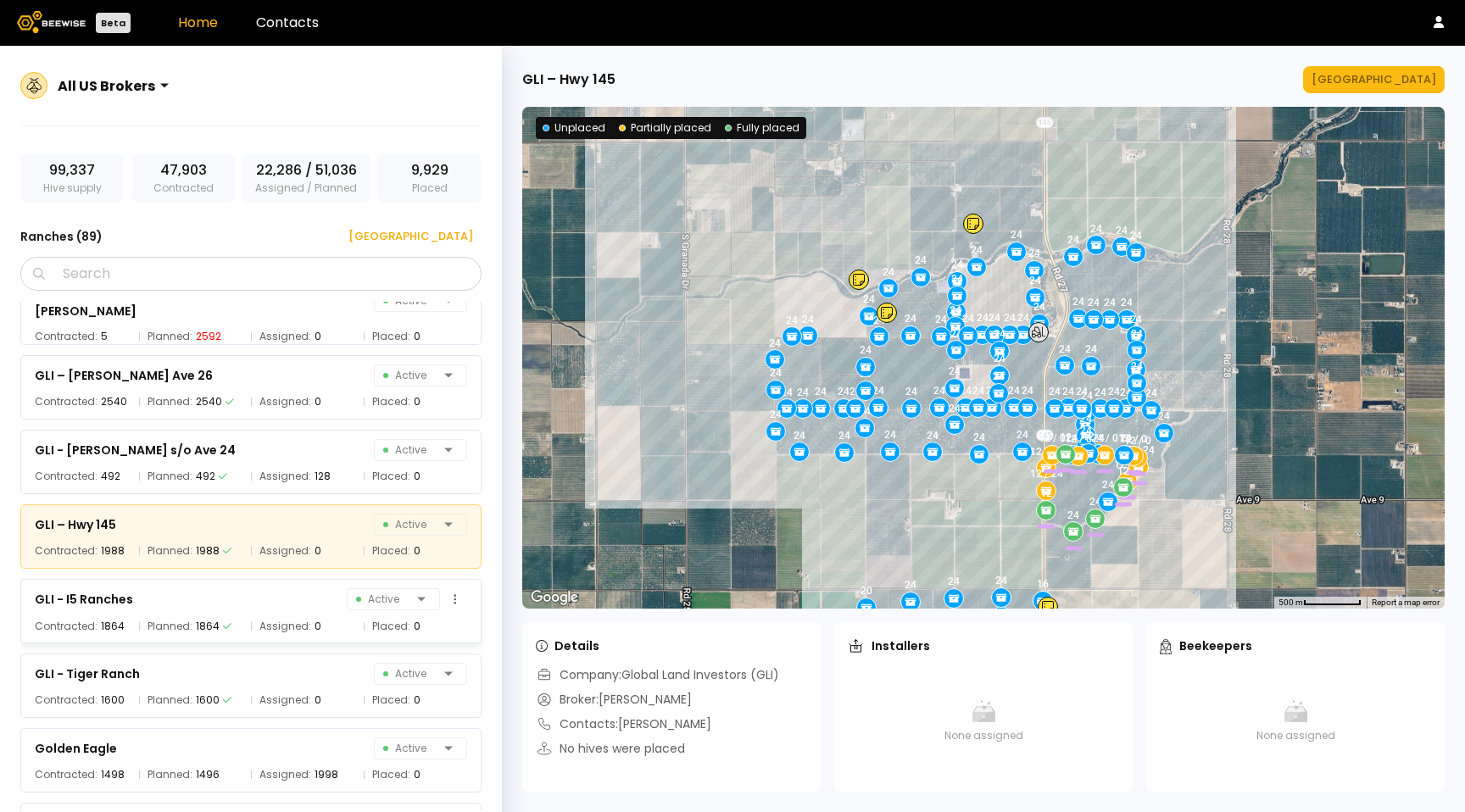
scroll to position [2577, 0]
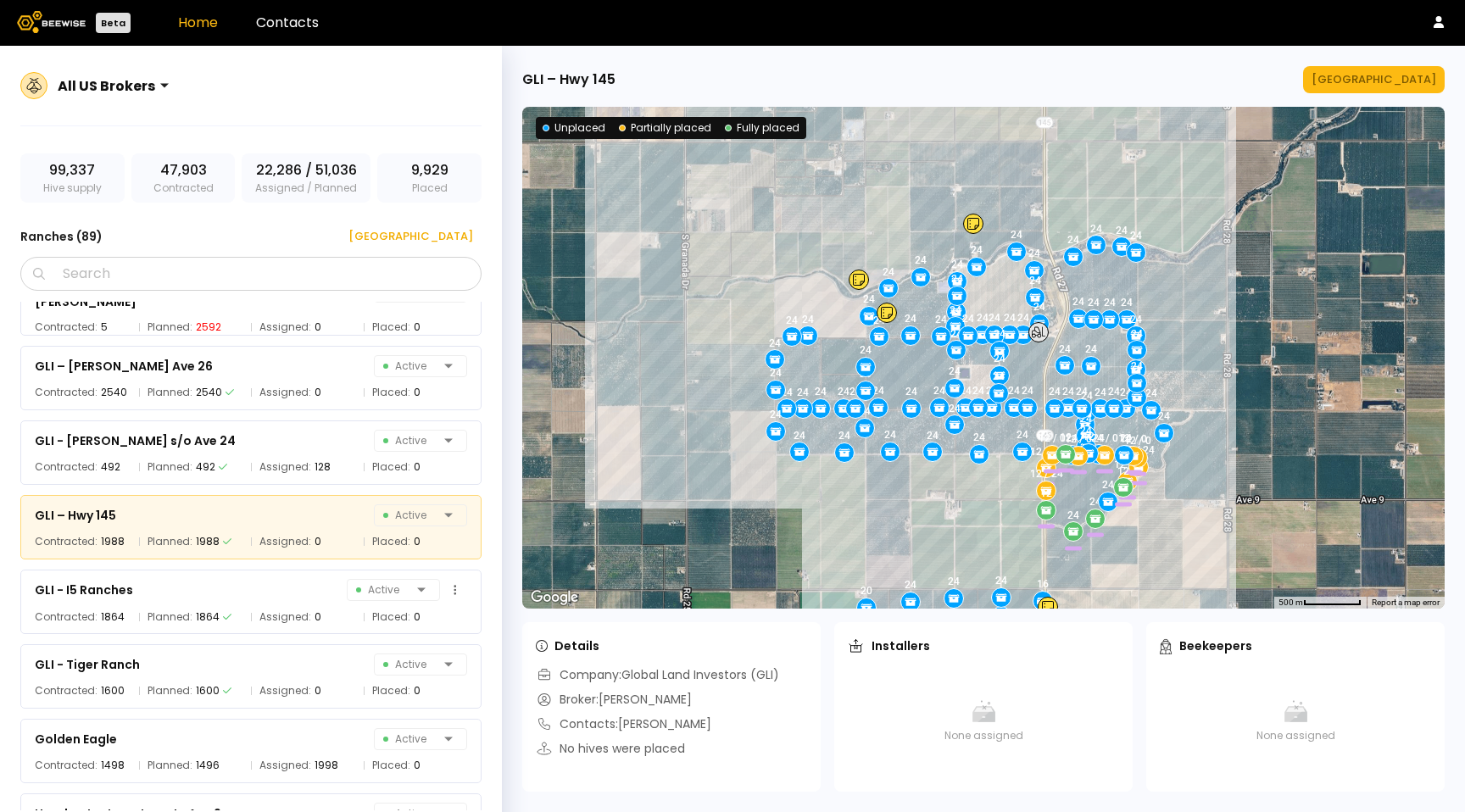
click at [334, 641] on div "Freestyle Orchard Active Contracted: 540 Planned: 540 Assigned: 540 Placed: 540…" at bounding box center [259, 556] width 478 height 508
drag, startPoint x: 332, startPoint y: 615, endPoint x: 321, endPoint y: 685, distance: 70.9
click at [332, 615] on div "Assigned: 0" at bounding box center [303, 616] width 104 height 17
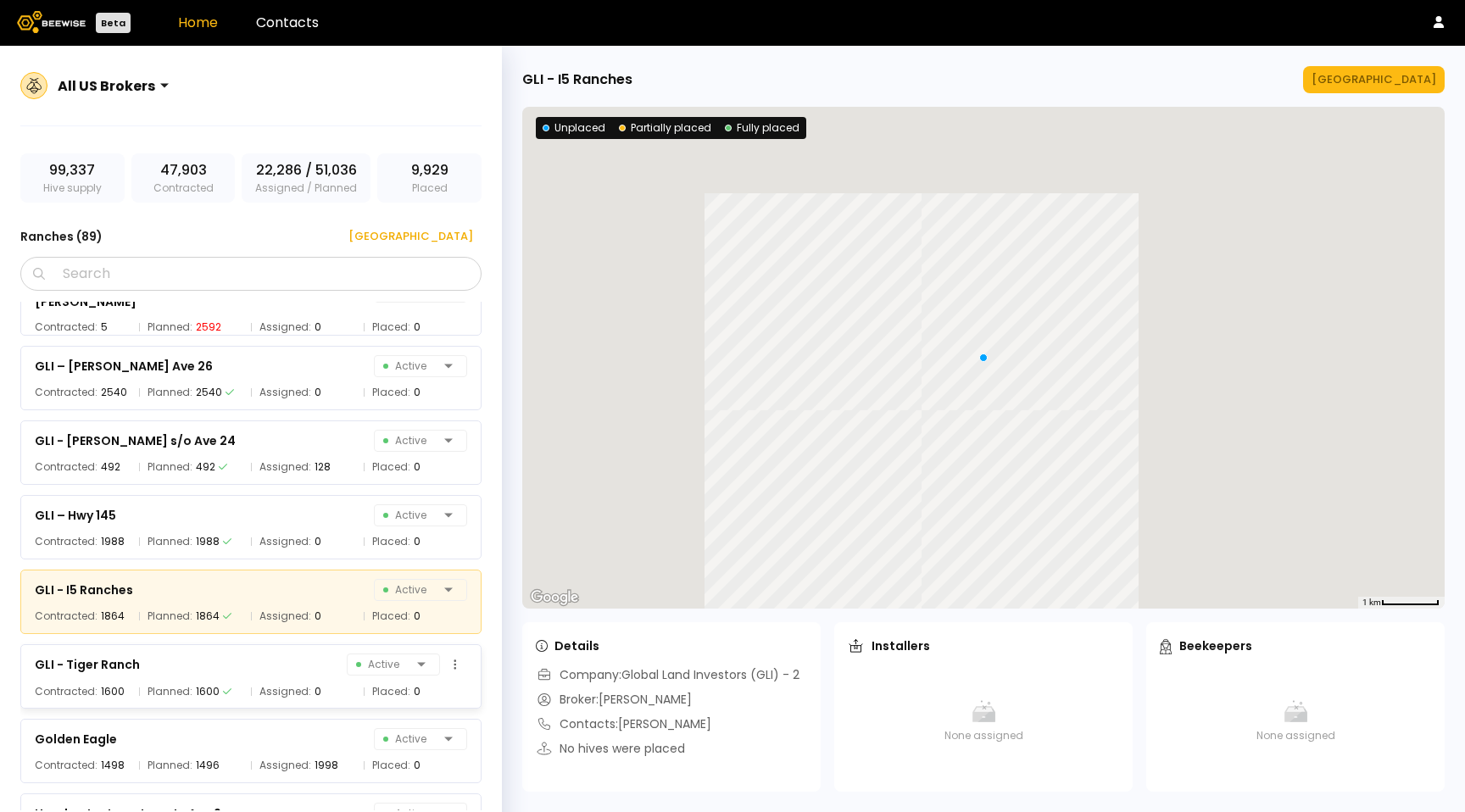
click at [321, 686] on div "Assigned: 0" at bounding box center [303, 691] width 104 height 17
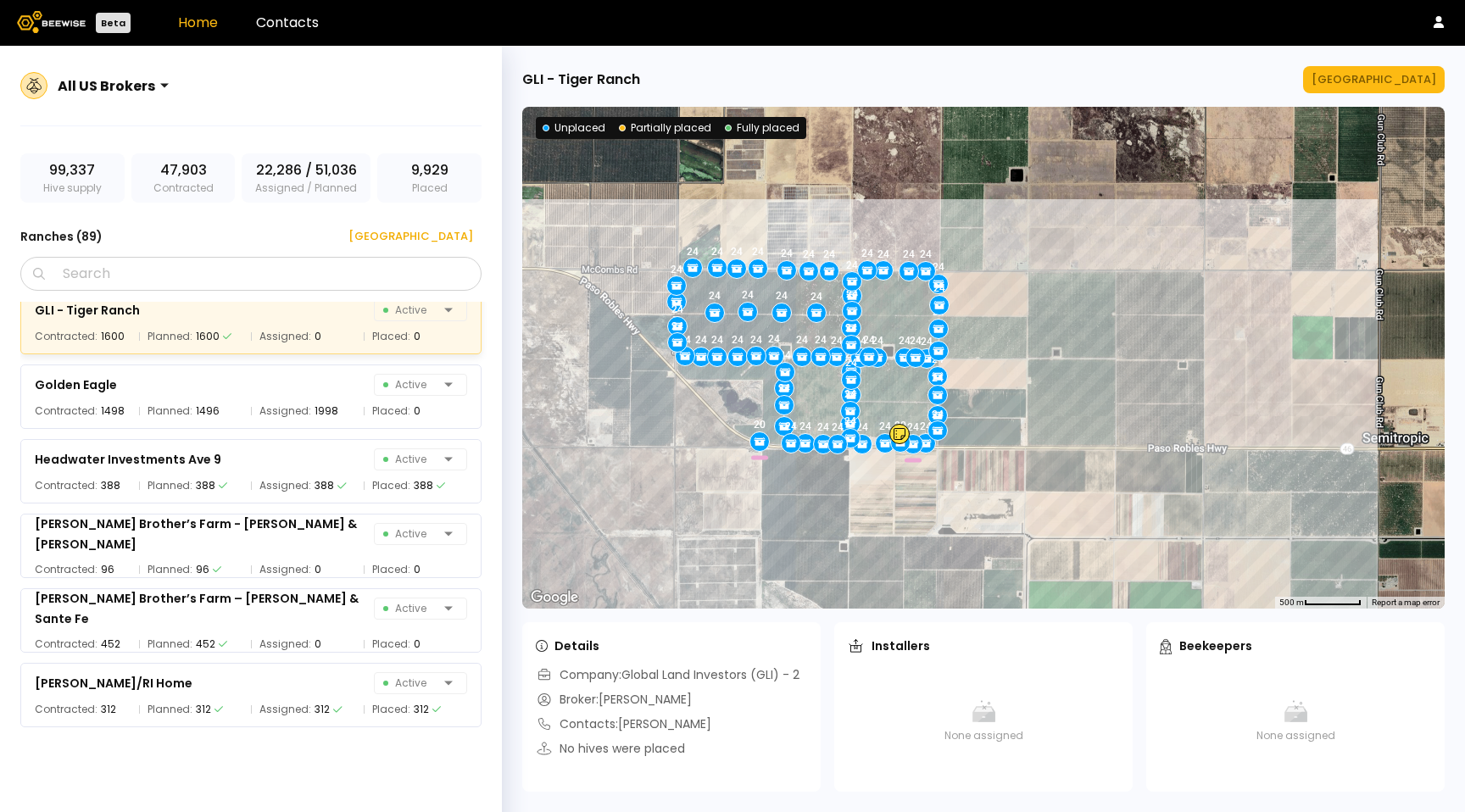
scroll to position [3003, 0]
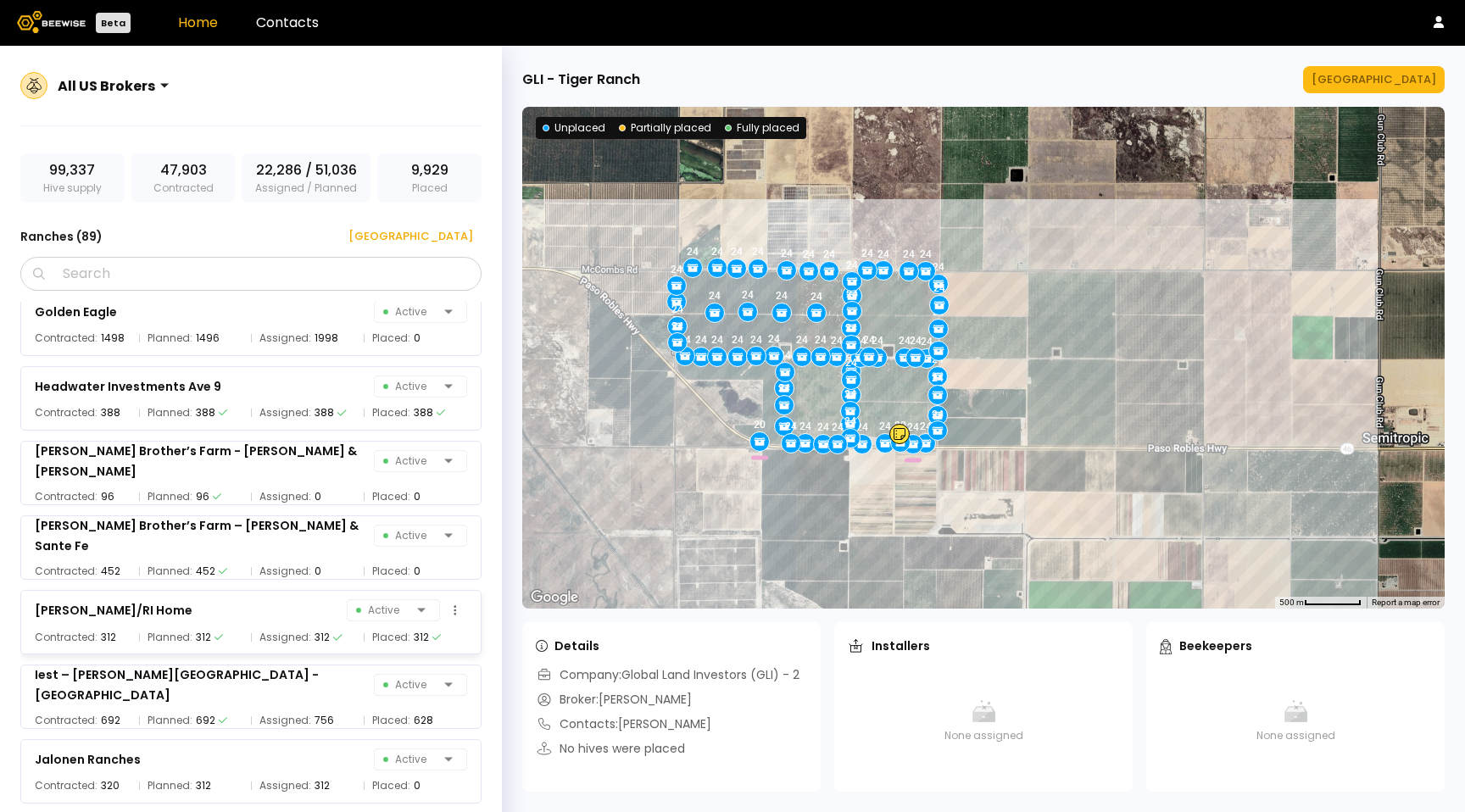
click at [333, 595] on div "[PERSON_NAME]/RI Home Active Contracted: 312 Planned: 312 Assigned: 312 Placed:…" at bounding box center [251, 621] width 461 height 64
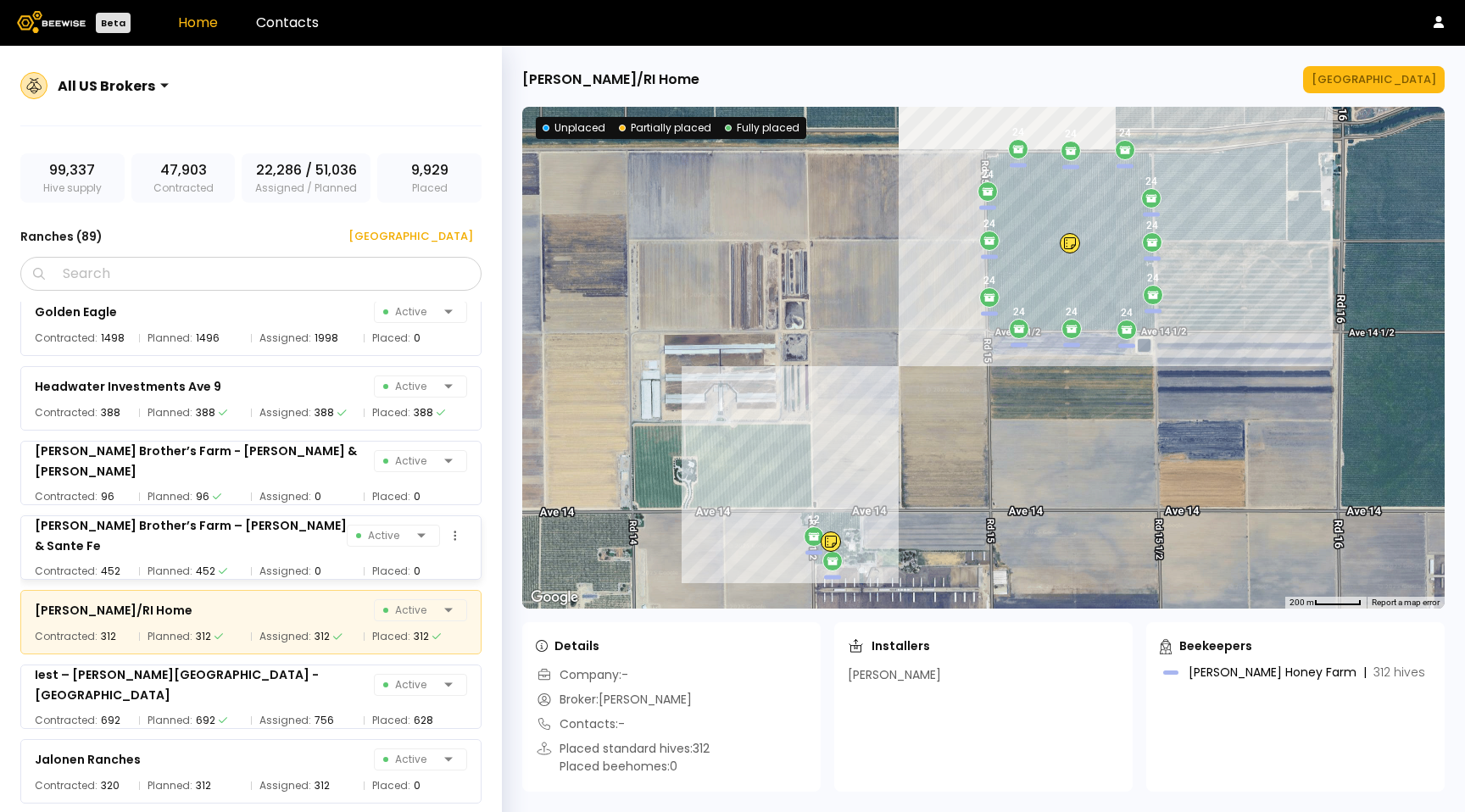
click at [329, 563] on div "Assigned: 0" at bounding box center [303, 571] width 104 height 17
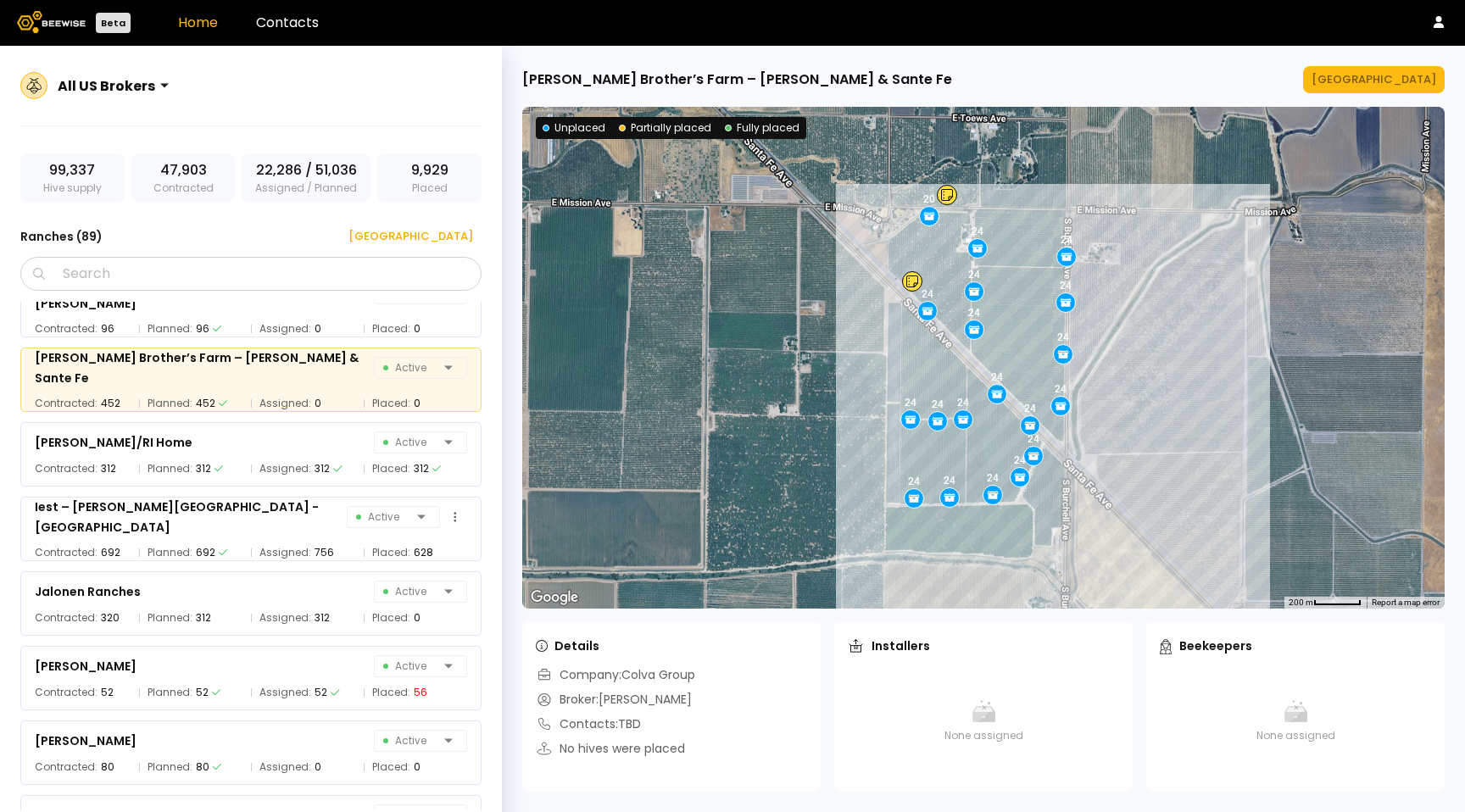
scroll to position [3164, 0]
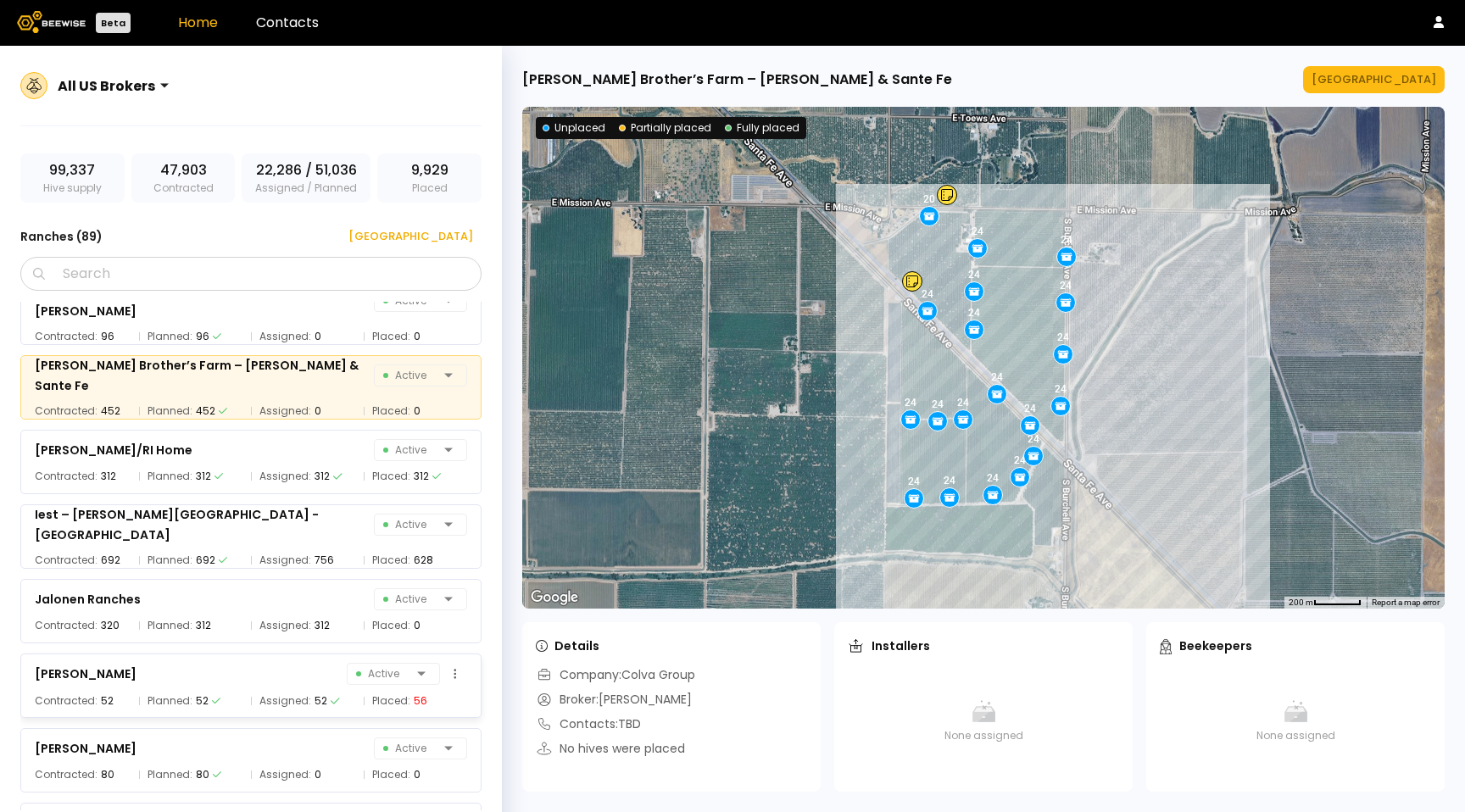
click at [315, 658] on div "[PERSON_NAME] Active Contracted: 52 Planned: 52 Assigned: 52 Placed: 56" at bounding box center [251, 685] width 461 height 64
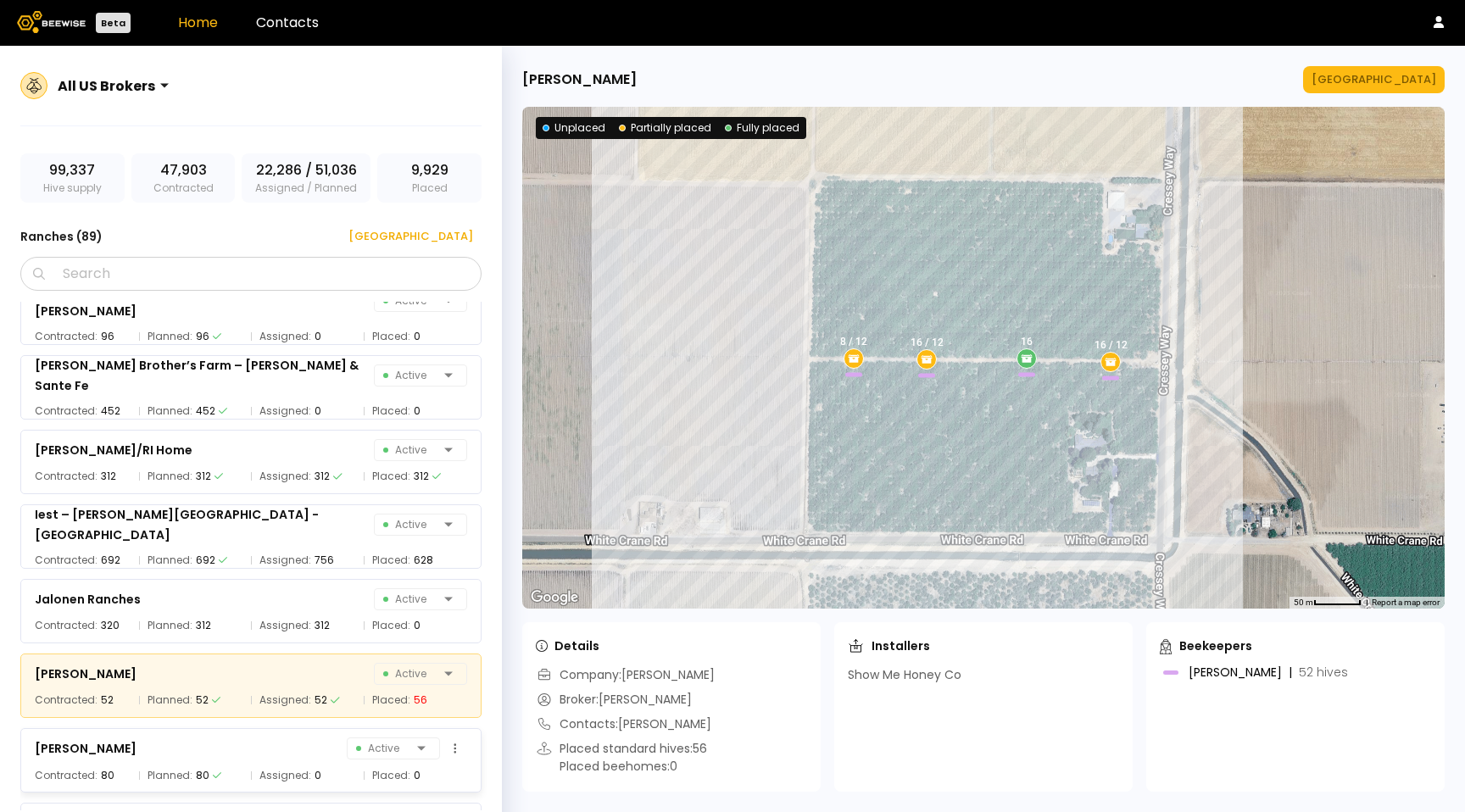
click at [315, 767] on div "0" at bounding box center [318, 775] width 7 height 17
